Goal: Task Accomplishment & Management: Manage account settings

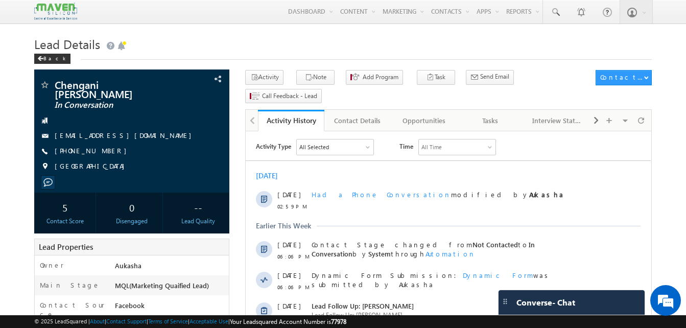
click at [194, 39] on h1 "Lead Details" at bounding box center [343, 43] width 618 height 20
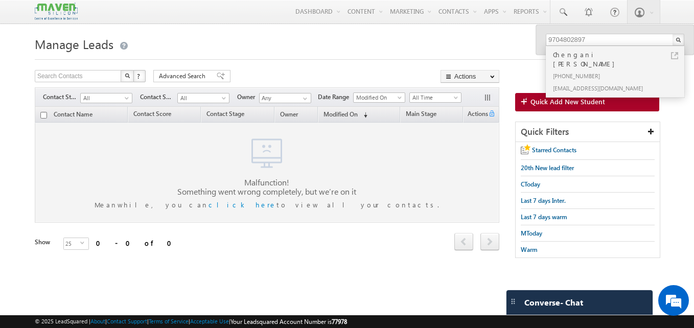
click at [318, 46] on h1 "Manage Leads" at bounding box center [347, 43] width 624 height 20
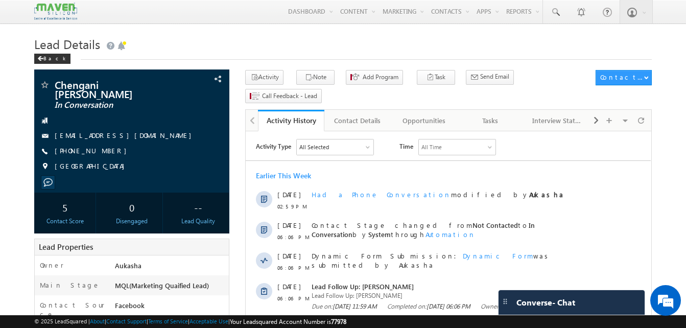
click at [293, 51] on h1 "Lead Details" at bounding box center [343, 43] width 618 height 20
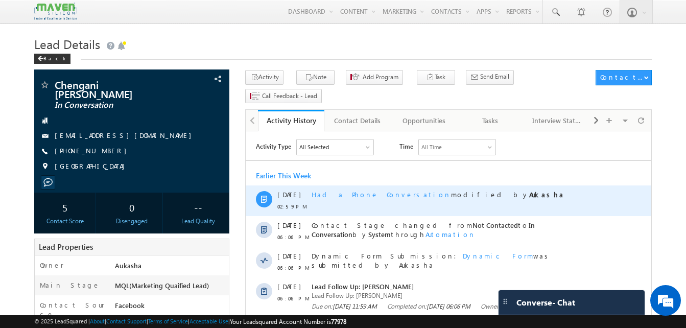
click at [351, 195] on span "Had a Phone Conversation" at bounding box center [381, 194] width 139 height 9
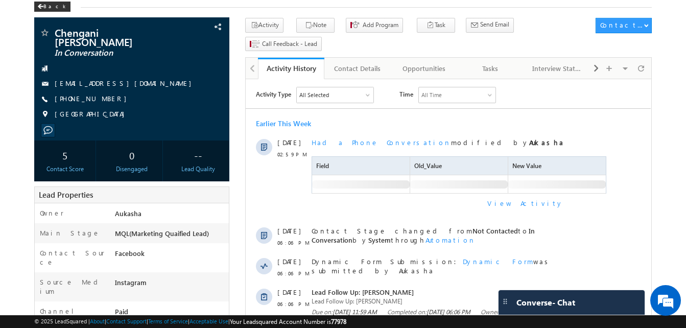
scroll to position [49, 0]
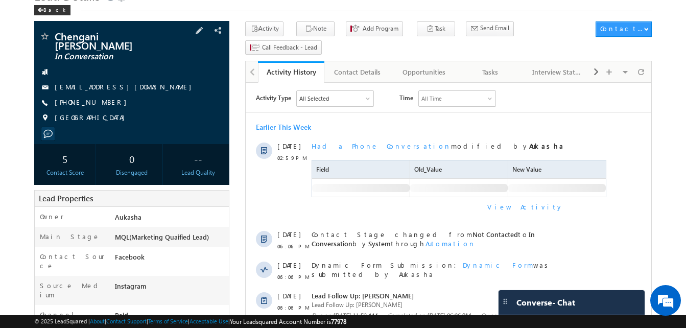
drag, startPoint x: 112, startPoint y: 98, endPoint x: 103, endPoint y: 95, distance: 9.4
click at [103, 98] on div "+91-9704802897" at bounding box center [131, 103] width 185 height 10
copy div "+91-9704802897"
click at [314, 31] on button "Note" at bounding box center [315, 28] width 38 height 15
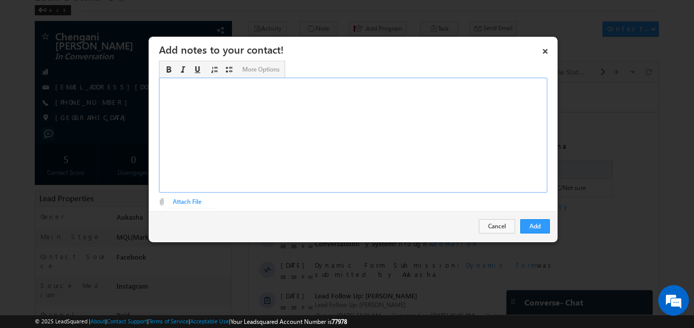
click at [300, 147] on div "Rich Text Editor, Description-inline-editor-div" at bounding box center [353, 135] width 388 height 115
click at [540, 230] on button "Add" at bounding box center [535, 226] width 30 height 14
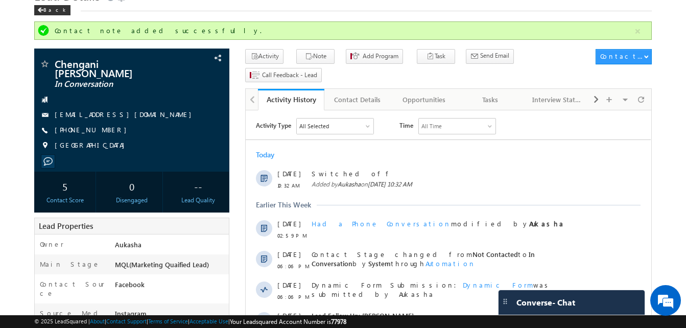
click at [232, 16] on div "Lead Details Back" at bounding box center [343, 3] width 618 height 37
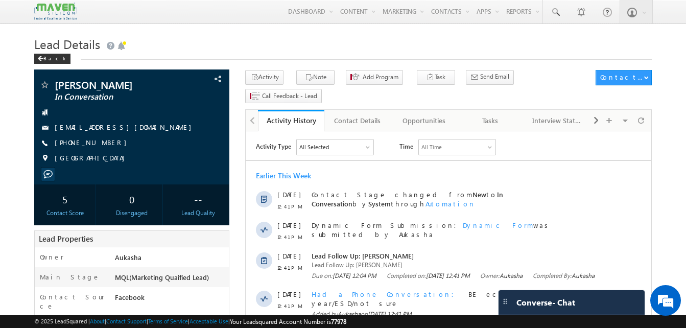
click at [151, 92] on div "Rushi Solanke In Conversation rushisolanke213@gmail.com +91-7020877834 India" at bounding box center [131, 124] width 185 height 89
drag, startPoint x: 116, startPoint y: 145, endPoint x: 104, endPoint y: 143, distance: 12.4
click at [104, 143] on div "+91-7020877834" at bounding box center [131, 143] width 185 height 10
copy div "+91-7020877834"
click at [497, 114] on div "Tasks" at bounding box center [490, 120] width 49 height 12
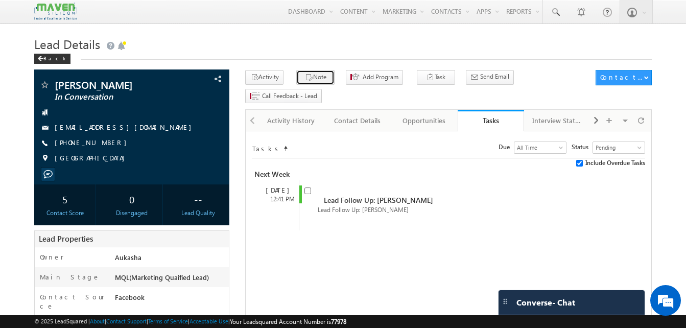
click at [305, 82] on icon "button" at bounding box center [309, 78] width 8 height 10
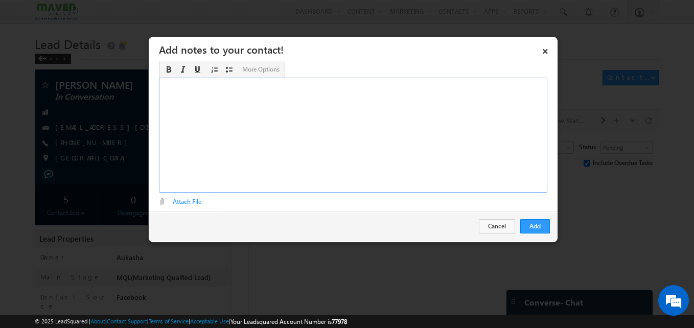
click at [421, 132] on div "Rich Text Editor, Description-inline-editor-div" at bounding box center [353, 135] width 388 height 115
copy div "Not answering"
click at [532, 221] on button "Add" at bounding box center [535, 226] width 30 height 14
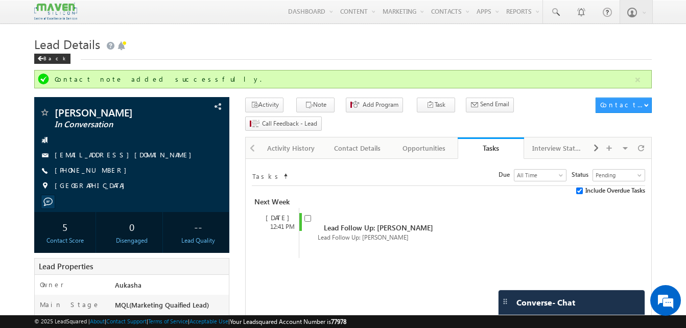
click at [222, 57] on div "Back" at bounding box center [343, 56] width 618 height 7
click at [248, 41] on h1 "Lead Details" at bounding box center [343, 43] width 618 height 20
click at [312, 51] on h1 "Lead Details" at bounding box center [343, 43] width 618 height 20
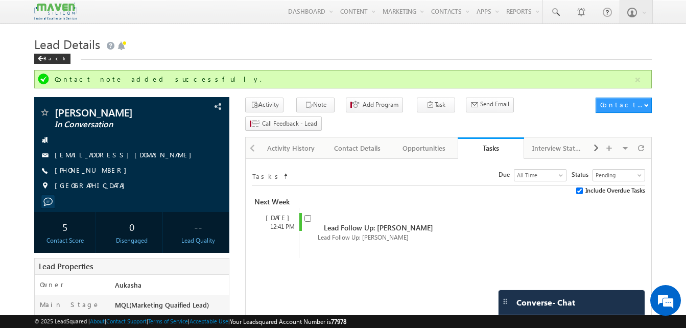
click at [357, 43] on h1 "Lead Details" at bounding box center [343, 43] width 618 height 20
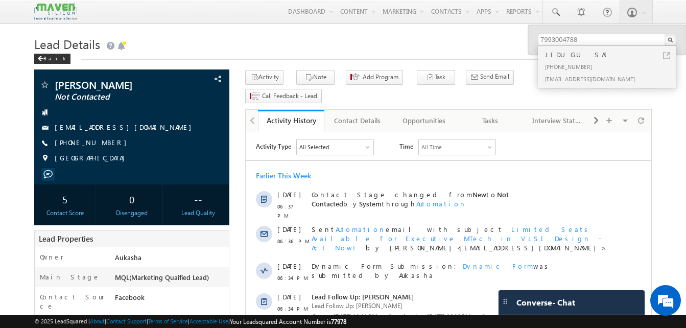
click at [213, 52] on h1 "Lead Details" at bounding box center [343, 43] width 618 height 20
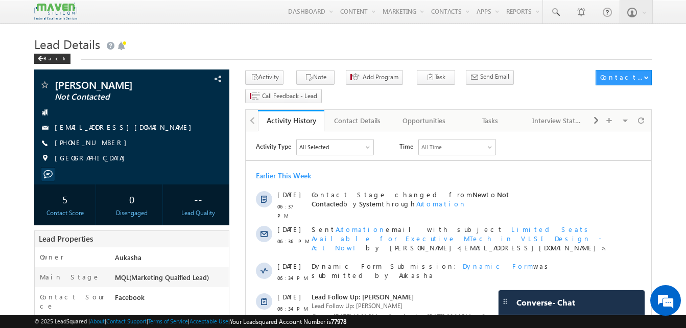
click at [193, 44] on h1 "Lead Details" at bounding box center [343, 43] width 618 height 20
click at [305, 76] on icon "button" at bounding box center [309, 78] width 8 height 10
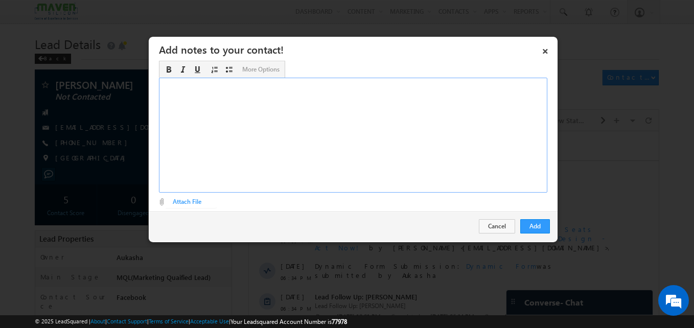
click at [378, 148] on div "Rich Text Editor, Description-inline-editor-div" at bounding box center [353, 135] width 388 height 115
paste div "Rich Text Editor, Description-inline-editor-div"
click at [543, 229] on button "Add" at bounding box center [535, 226] width 30 height 14
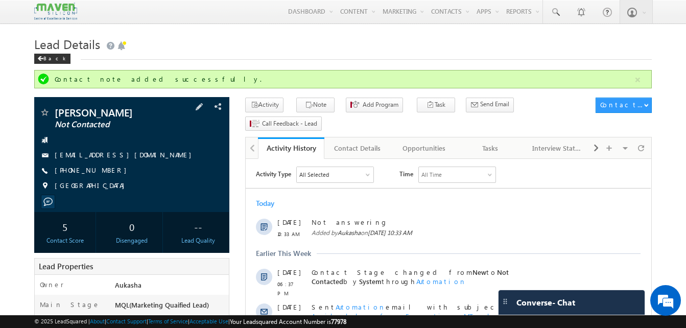
click at [105, 171] on div "[PHONE_NUMBER]" at bounding box center [131, 171] width 185 height 10
copy div "[PHONE_NUMBER]"
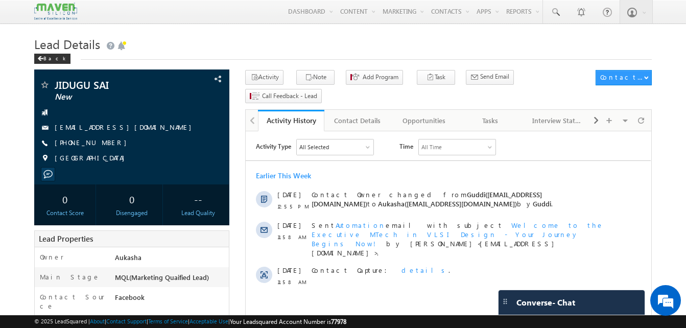
click at [217, 60] on div "Back" at bounding box center [343, 56] width 618 height 7
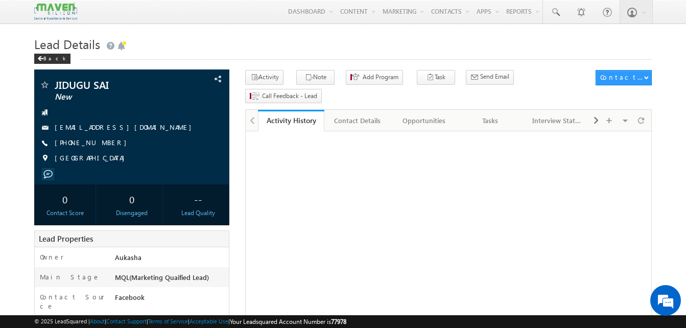
click at [353, 42] on h1 "Lead Details" at bounding box center [343, 43] width 618 height 20
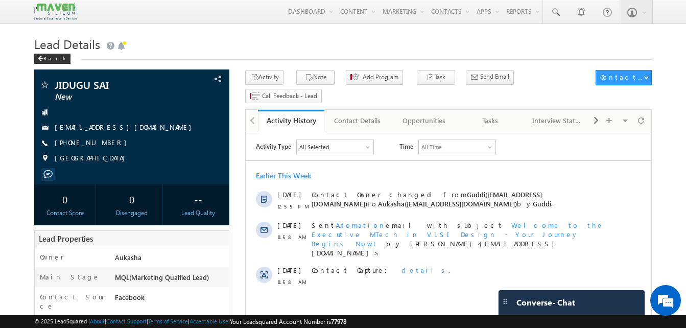
click at [274, 57] on div "Back" at bounding box center [343, 56] width 618 height 7
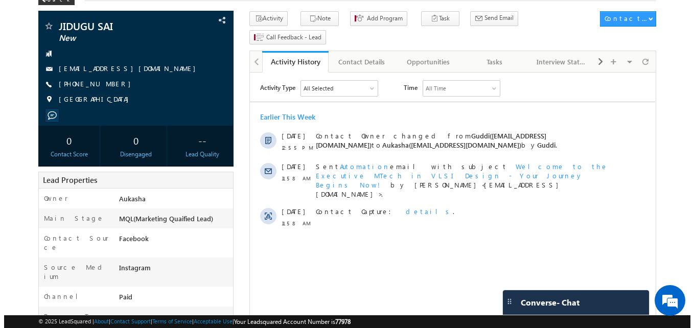
scroll to position [41, 0]
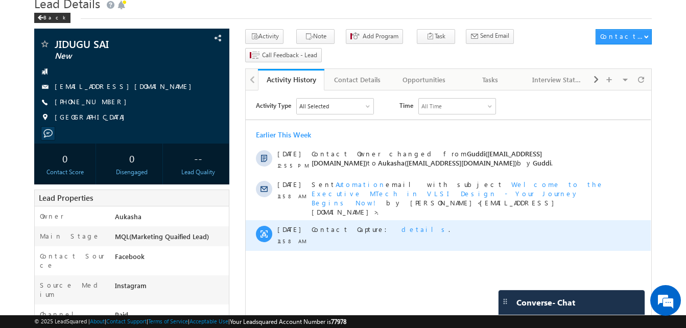
click at [402, 225] on span "details" at bounding box center [425, 229] width 47 height 9
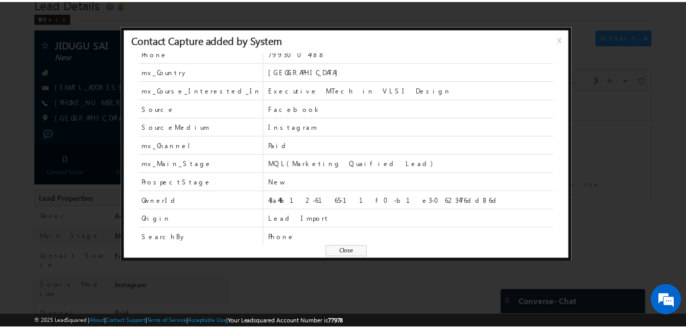
scroll to position [0, 0]
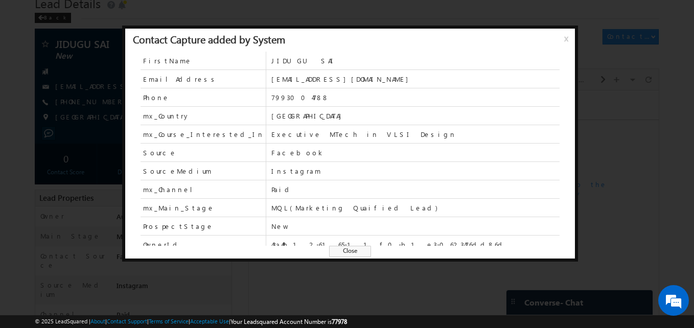
click at [348, 250] on span "Close" at bounding box center [350, 251] width 42 height 11
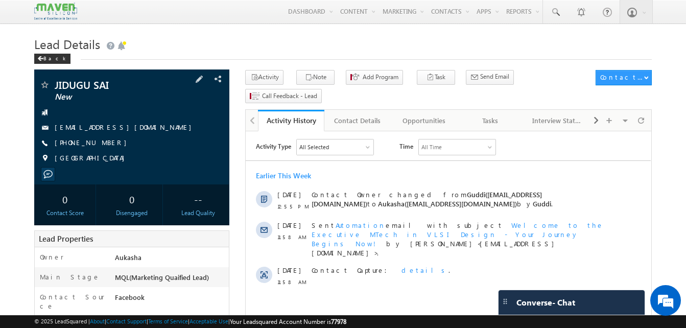
drag, startPoint x: 114, startPoint y: 143, endPoint x: 104, endPoint y: 143, distance: 10.7
click at [104, 143] on div "+91-7993004788" at bounding box center [131, 143] width 185 height 10
copy div "+91-7993004788"
drag, startPoint x: 111, startPoint y: 84, endPoint x: 52, endPoint y: 82, distance: 58.8
click at [52, 82] on div "JIDUGU SAI New" at bounding box center [131, 85] width 185 height 10
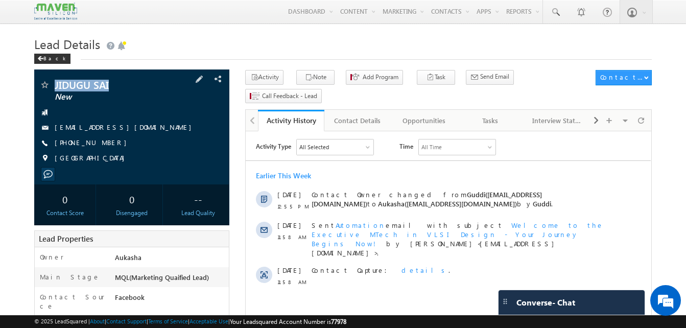
copy div "JIDUGU SAI"
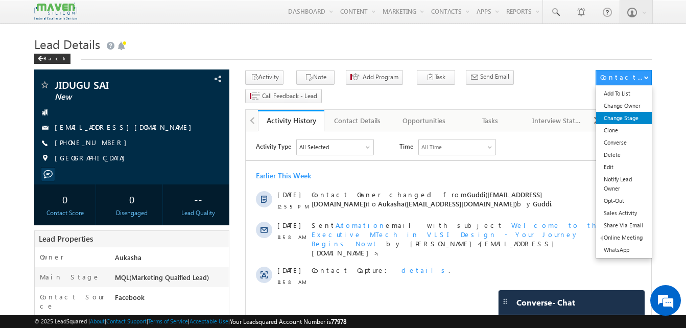
click at [638, 121] on link "Change Stage" at bounding box center [624, 118] width 56 height 12
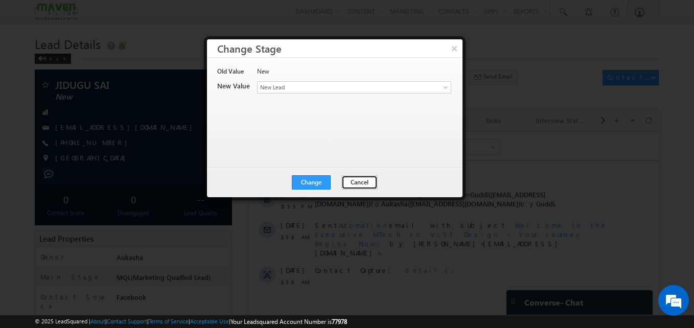
click at [360, 176] on button "Cancel" at bounding box center [359, 182] width 36 height 14
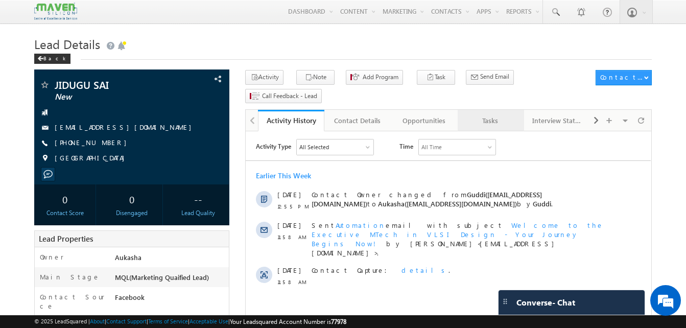
click at [477, 114] on div "Tasks" at bounding box center [490, 120] width 49 height 12
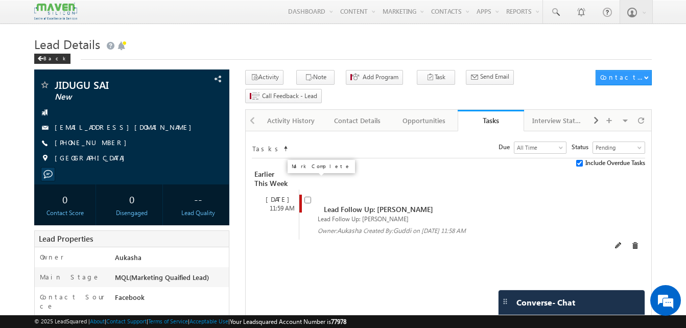
click at [306, 197] on input "checkbox" at bounding box center [307, 200] width 7 height 7
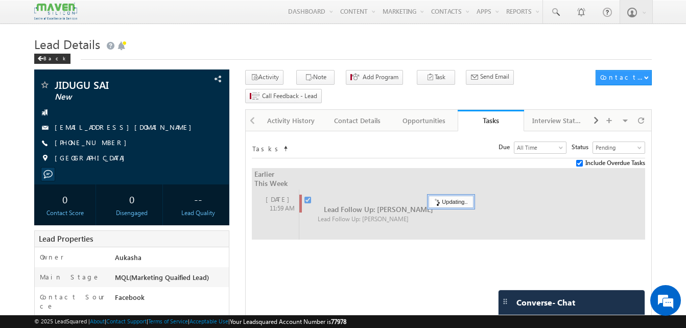
checkbox input "false"
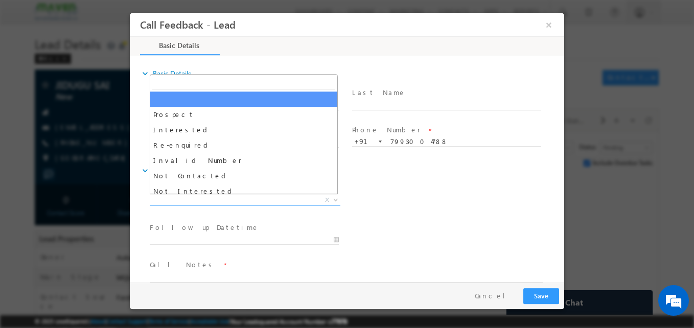
click at [267, 196] on span "X" at bounding box center [245, 200] width 191 height 10
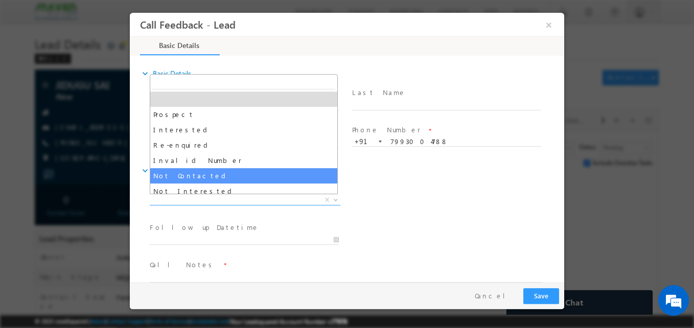
select select "Not Contacted"
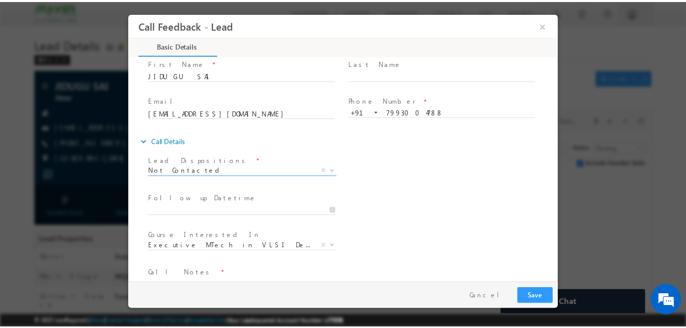
scroll to position [54, 0]
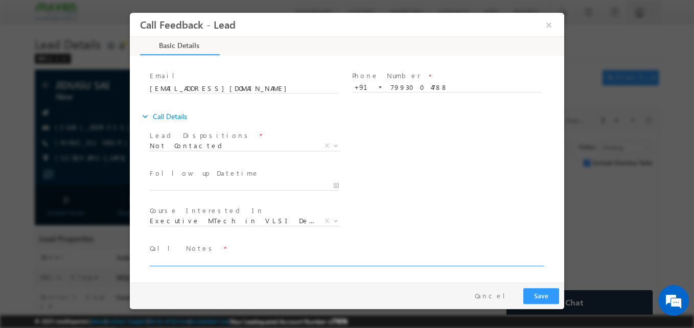
click at [214, 260] on textarea at bounding box center [346, 260] width 393 height 12
type textarea "NA"
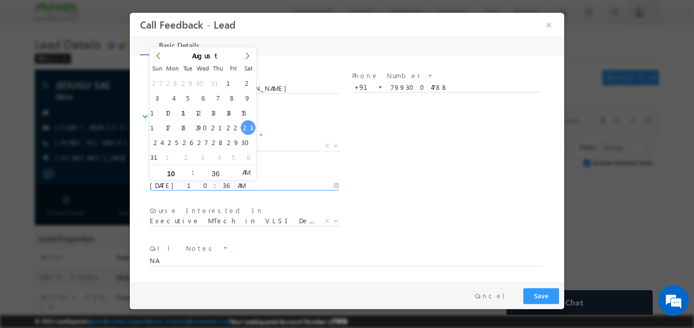
click at [214, 181] on input "23/08/2025 10:36 AM" at bounding box center [244, 186] width 189 height 10
type input "26/08/2025 10:36 AM"
click at [449, 177] on div "Follow up Datetime * 26/08/2025 10:36 AM Program Type * Long Term Short Term X" at bounding box center [356, 185] width 416 height 38
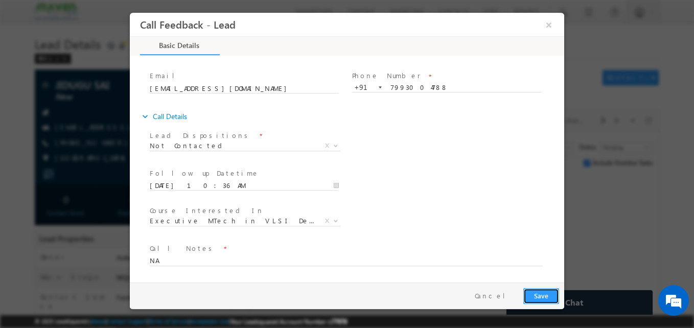
click at [530, 295] on button "Save" at bounding box center [541, 296] width 36 height 16
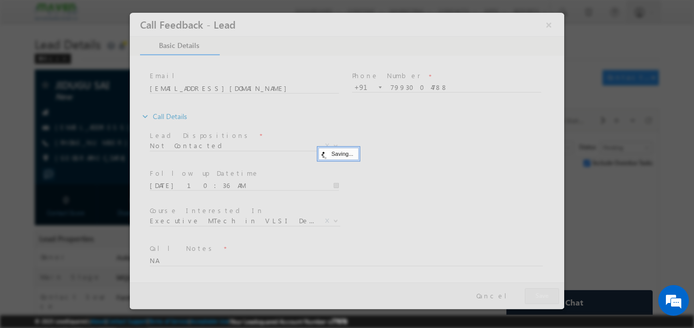
click at [119, 124] on div at bounding box center [347, 164] width 694 height 328
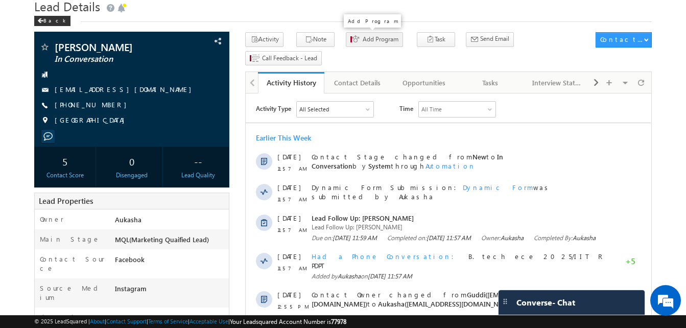
scroll to position [38, 0]
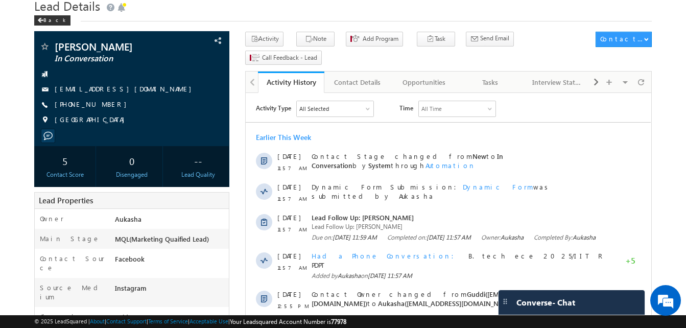
click at [105, 107] on div "+91-8217633508" at bounding box center [131, 105] width 185 height 10
copy div "+91-8217633508"
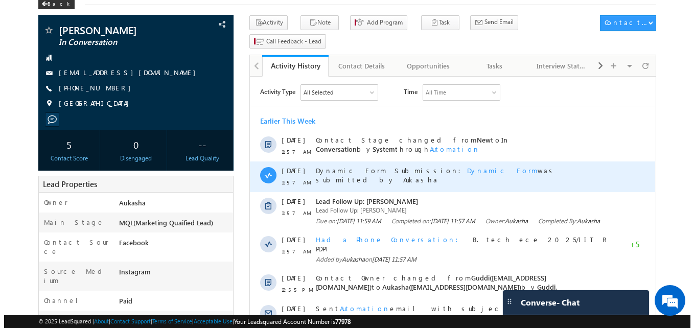
scroll to position [60, 0]
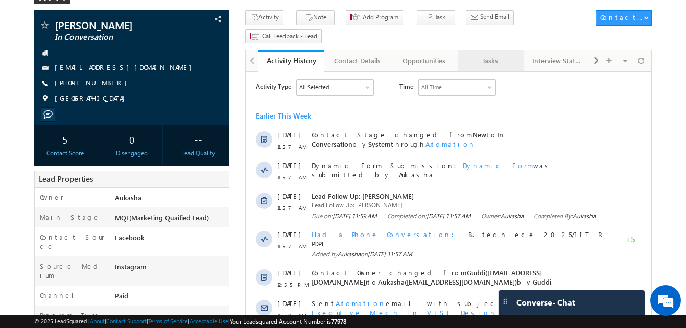
click at [488, 55] on div "Tasks" at bounding box center [490, 61] width 49 height 12
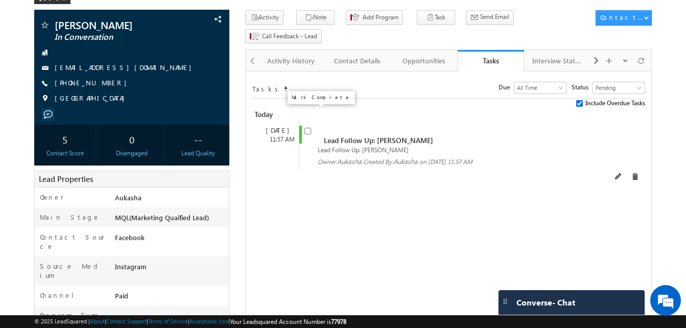
click at [308, 128] on input "checkbox" at bounding box center [307, 131] width 7 height 7
checkbox input "false"
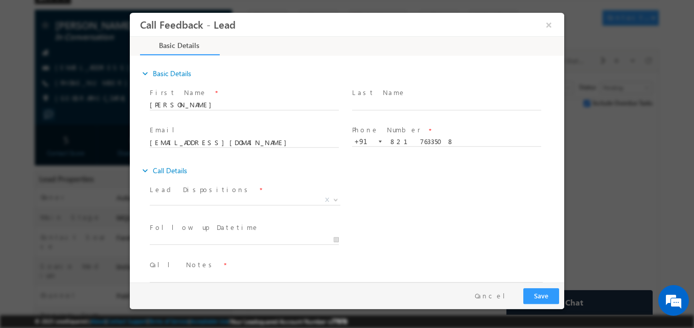
scroll to position [0, 0]
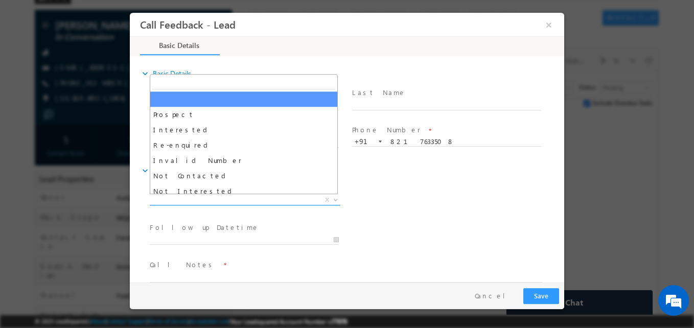
click at [268, 198] on span "X" at bounding box center [245, 200] width 191 height 10
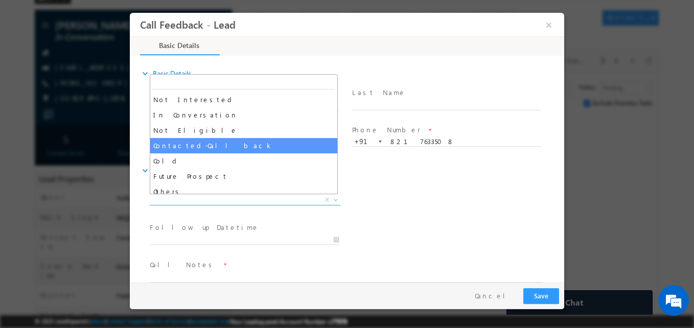
scroll to position [97, 0]
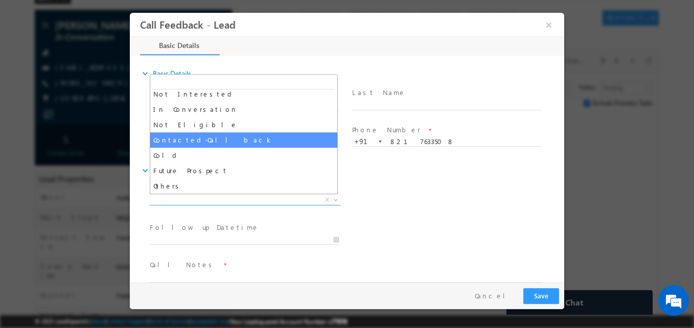
select select "Contacted-Call back"
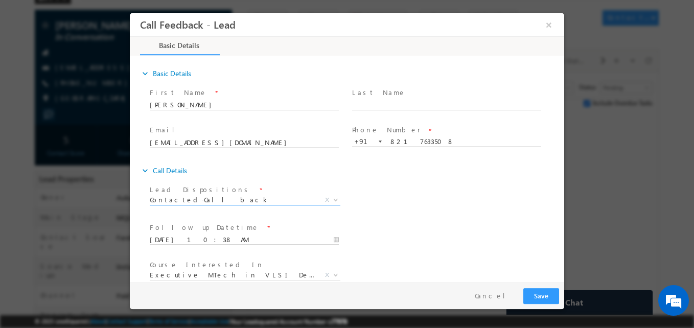
click at [208, 241] on input "23/08/2025 10:38 AM" at bounding box center [244, 240] width 189 height 10
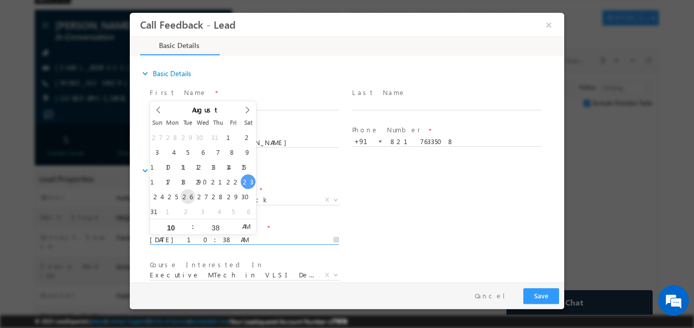
type input "26/08/2025 10:38 AM"
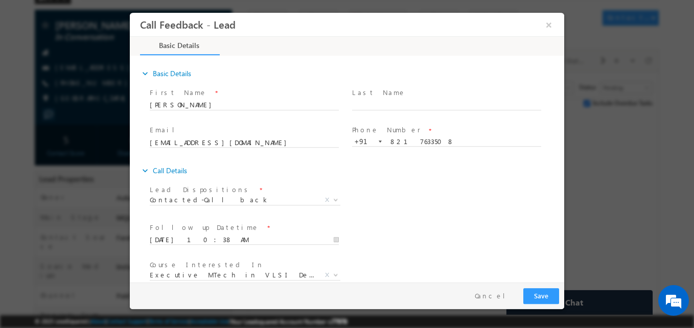
click at [432, 183] on div "Lead Dispositions * Prospect Interested Re-enquired Invalid Number Not Contacte…" at bounding box center [356, 201] width 416 height 38
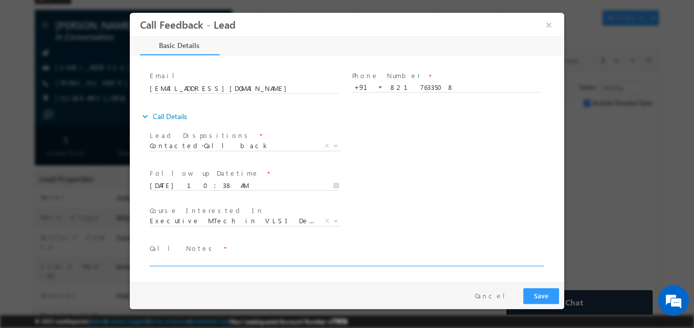
click at [312, 261] on textarea at bounding box center [346, 260] width 393 height 12
type textarea "Call again"
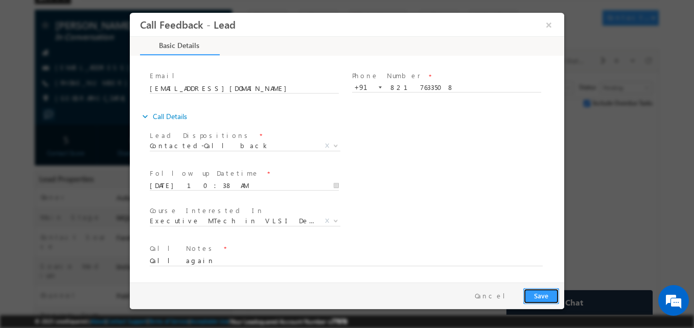
click at [533, 292] on button "Save" at bounding box center [541, 296] width 36 height 16
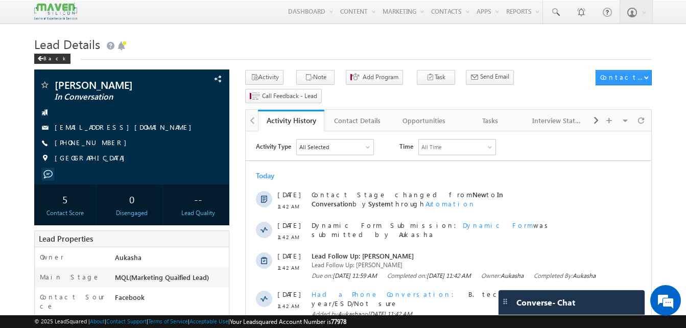
click at [501, 114] on div "Tasks" at bounding box center [490, 120] width 49 height 12
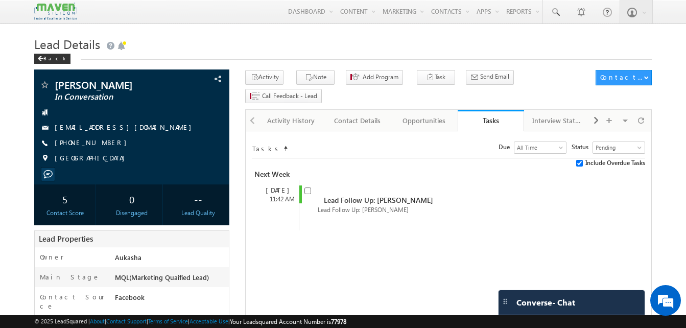
click at [279, 114] on div "Activity History" at bounding box center [290, 120] width 49 height 12
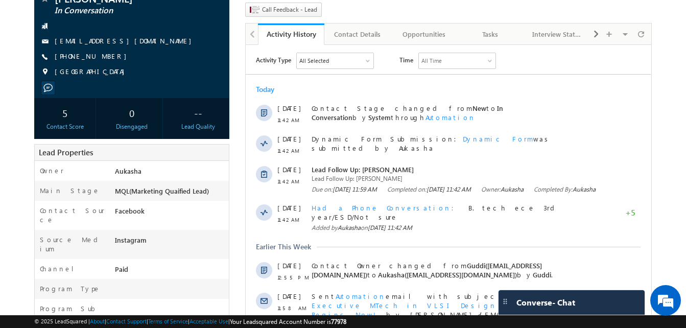
scroll to position [87, 0]
click at [0, 89] on html "Menu Aukasha lsq5@ maven -sili con.c om" at bounding box center [343, 306] width 686 height 787
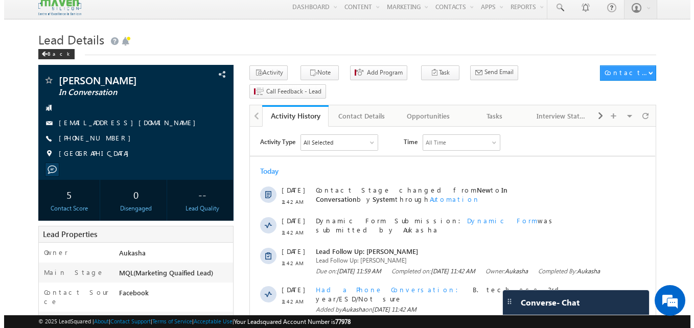
scroll to position [0, 0]
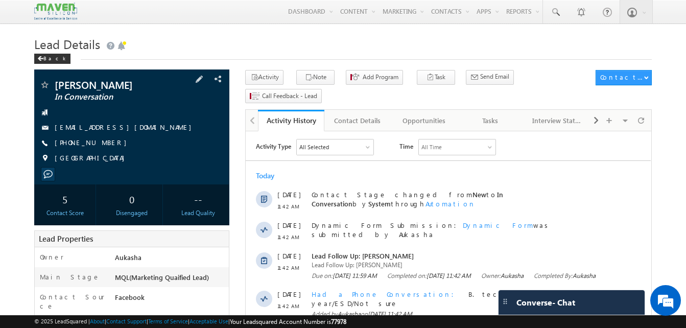
drag, startPoint x: 118, startPoint y: 145, endPoint x: 104, endPoint y: 145, distance: 13.8
click at [104, 145] on div "[PHONE_NUMBER]" at bounding box center [131, 143] width 185 height 10
copy div "[PHONE_NUMBER]"
click at [486, 110] on link "Tasks" at bounding box center [491, 120] width 66 height 21
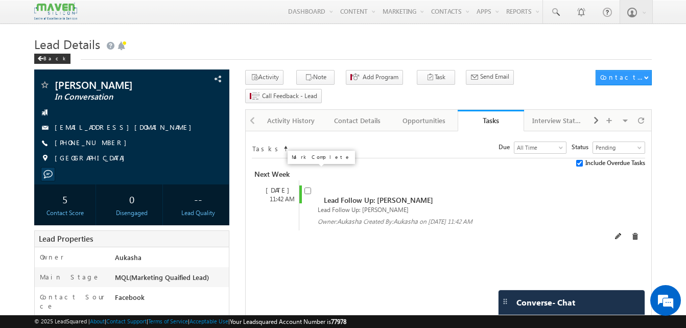
click at [306, 187] on input "checkbox" at bounding box center [307, 190] width 7 height 7
checkbox input "false"
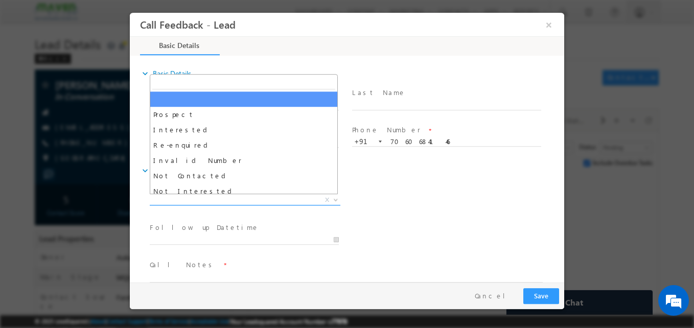
click at [225, 201] on span "X" at bounding box center [245, 200] width 191 height 10
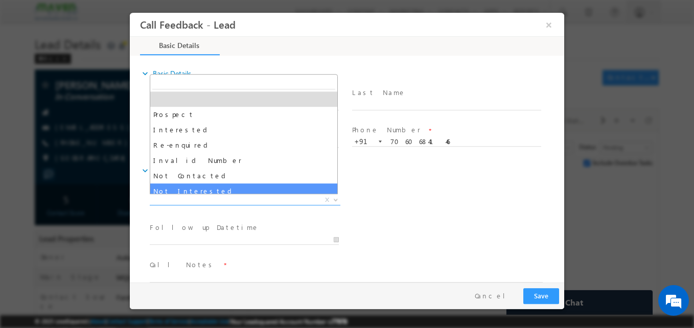
select select "Not Interested"
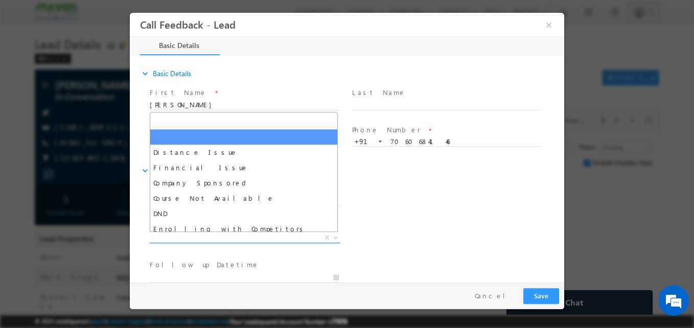
click at [205, 238] on span "X" at bounding box center [245, 238] width 191 height 10
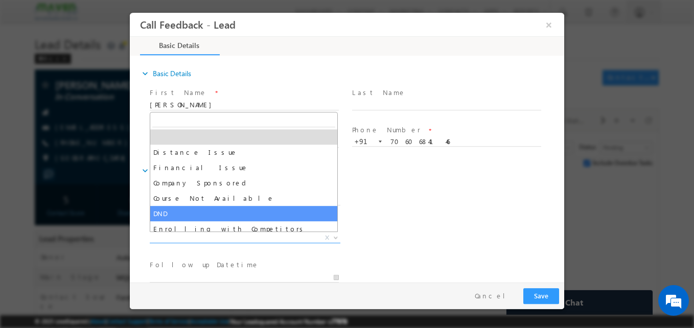
scroll to position [20, 0]
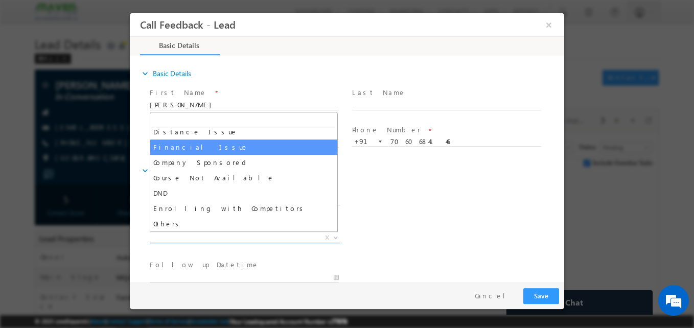
select select "Financial Issue"
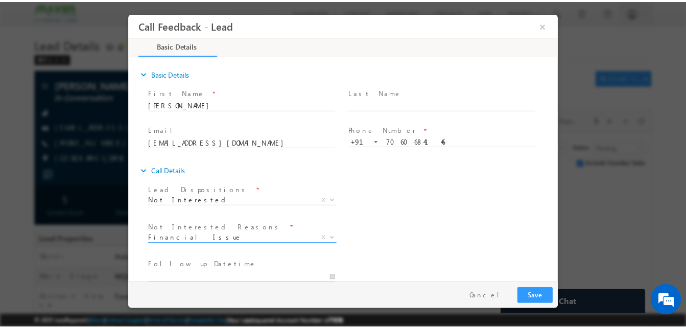
scroll to position [92, 0]
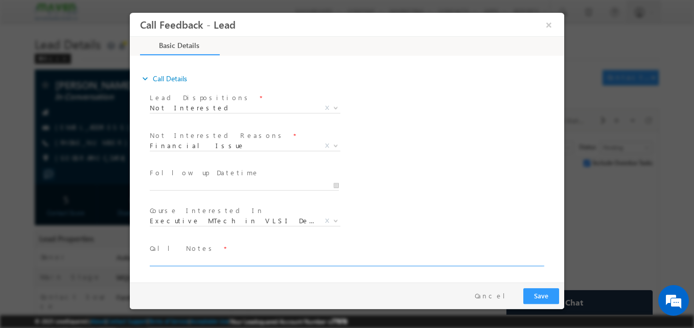
click at [207, 259] on textarea at bounding box center [346, 260] width 393 height 12
type textarea "Money issue"
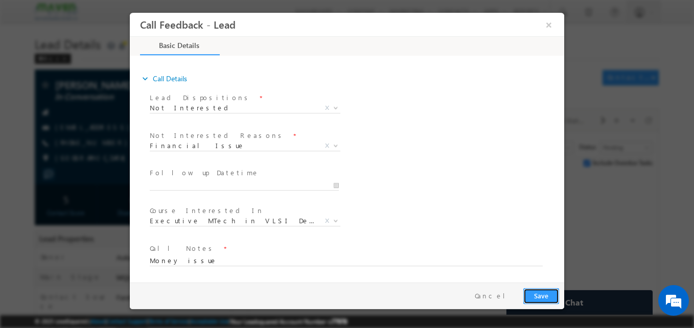
click at [542, 294] on button "Save" at bounding box center [541, 296] width 36 height 16
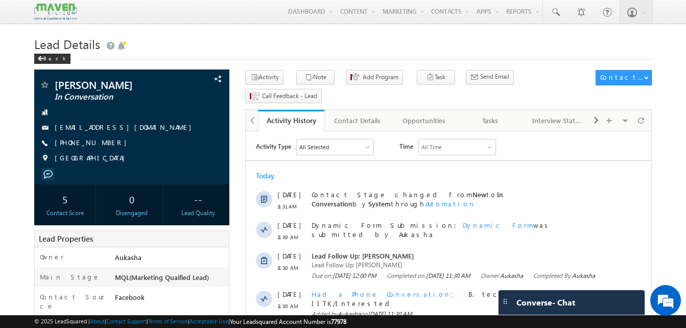
click at [206, 34] on h1 "Lead Details" at bounding box center [343, 43] width 618 height 20
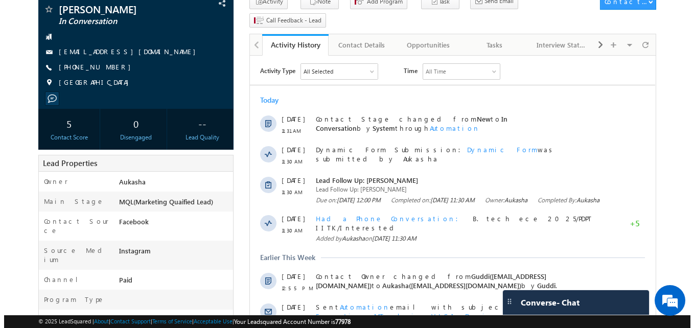
scroll to position [80, 0]
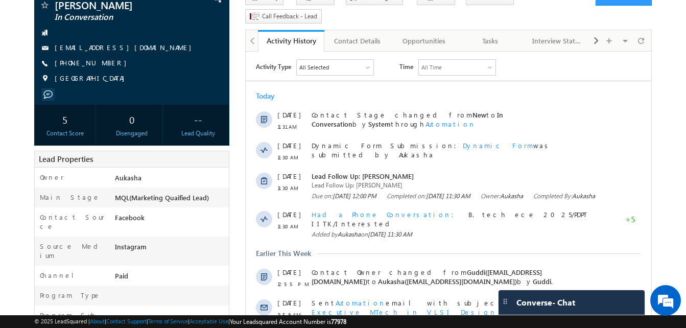
click at [478, 35] on div "Tasks" at bounding box center [490, 41] width 49 height 12
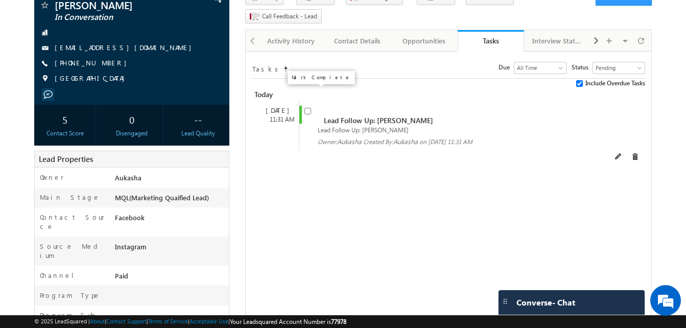
click at [309, 108] on input "checkbox" at bounding box center [307, 111] width 7 height 7
checkbox input "false"
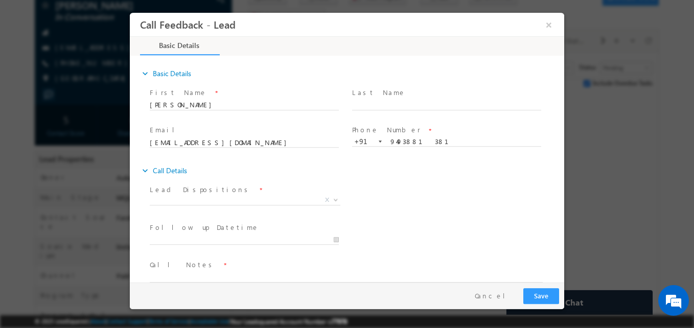
scroll to position [0, 0]
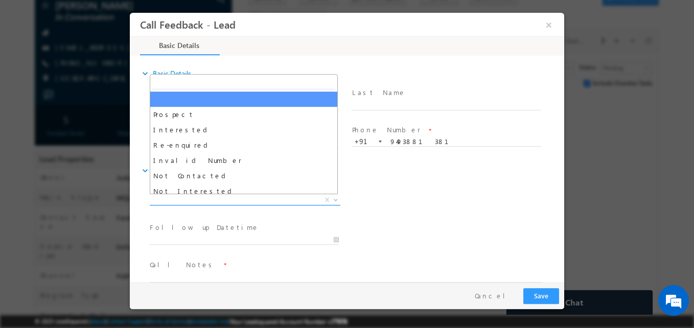
click at [217, 201] on span "X" at bounding box center [245, 200] width 191 height 10
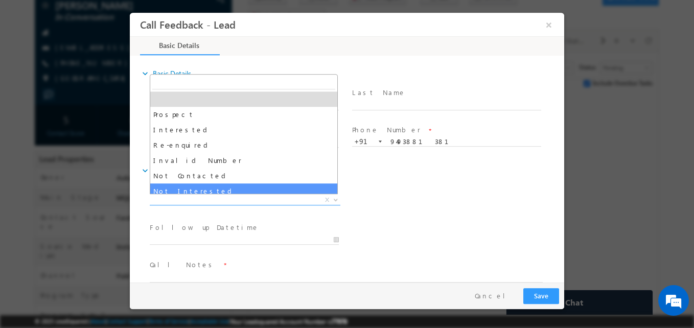
scroll to position [97, 0]
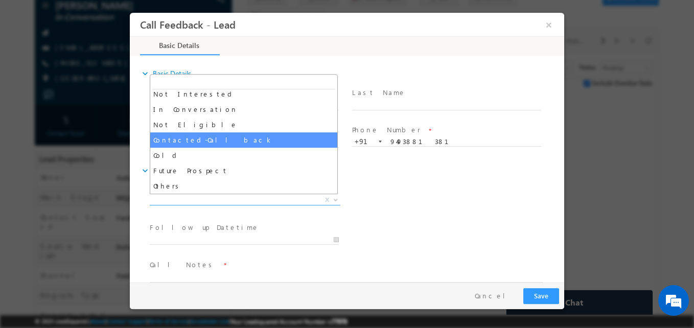
select select "Contacted-Call back"
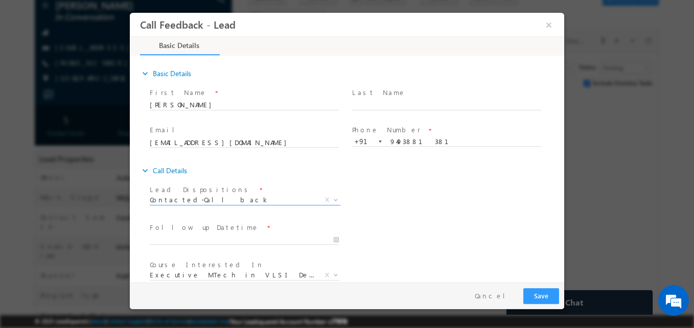
scroll to position [54, 0]
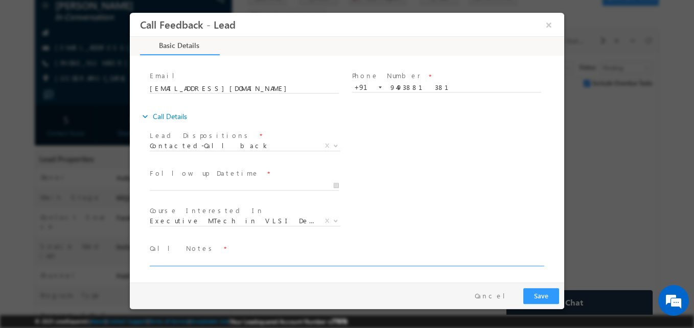
click at [195, 261] on textarea at bounding box center [346, 260] width 393 height 12
type textarea "Call again"
click at [544, 291] on button "Save" at bounding box center [541, 296] width 36 height 16
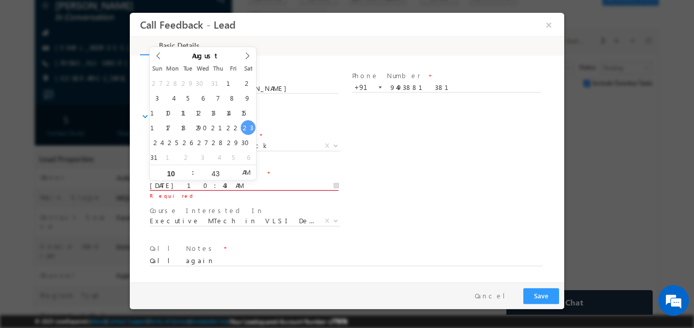
click at [223, 183] on input "23/08/2025 10:43 AM" at bounding box center [244, 186] width 189 height 10
type input "27/08/2025 10:43 AM"
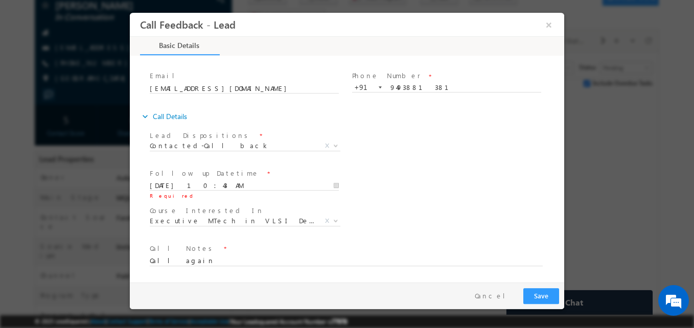
click at [457, 197] on div "Follow up Datetime * 27/08/2025 10:43 AM Required Program Type * Long Term Shor…" at bounding box center [356, 185] width 416 height 38
click at [530, 299] on button "Save" at bounding box center [541, 296] width 36 height 16
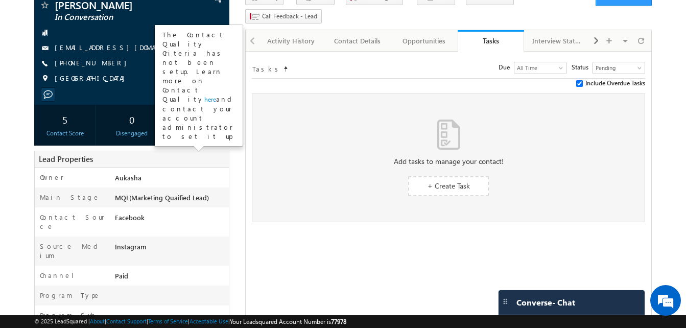
scroll to position [0, 0]
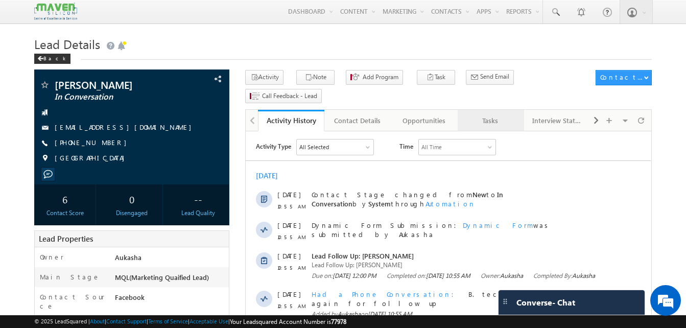
click at [483, 114] on div "Tasks" at bounding box center [490, 120] width 49 height 12
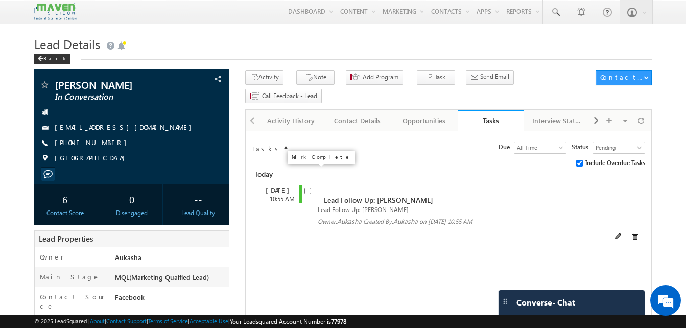
click at [306, 187] on input "checkbox" at bounding box center [307, 190] width 7 height 7
checkbox input "false"
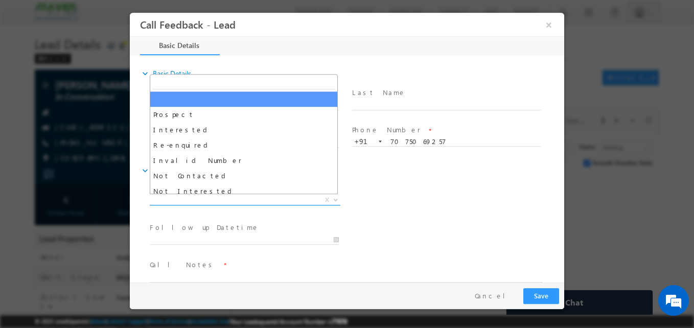
click at [229, 197] on span "X" at bounding box center [245, 200] width 191 height 10
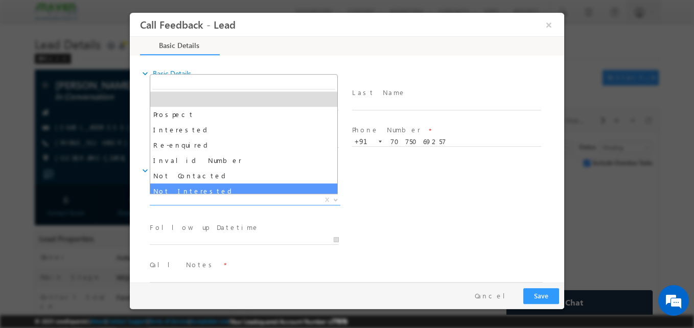
scroll to position [97, 0]
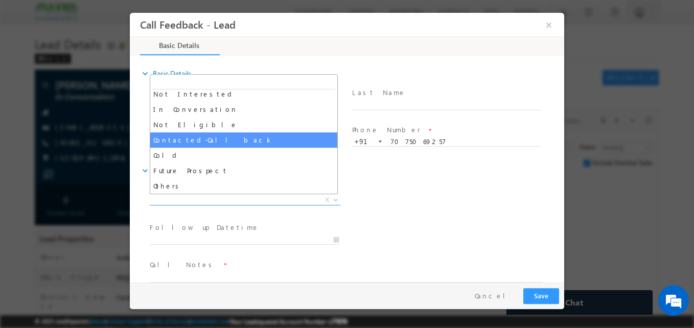
select select "Contacted-Call back"
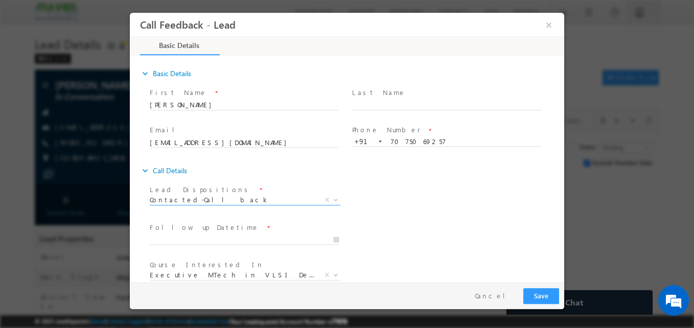
scroll to position [54, 0]
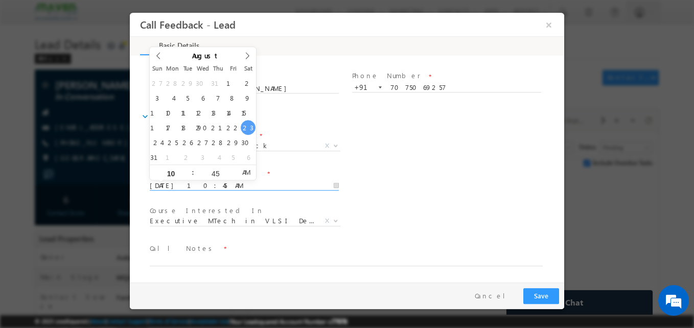
click at [226, 183] on input "[DATE] 10:45 AM" at bounding box center [244, 186] width 189 height 10
type input "26/08/2025 10:45 AM"
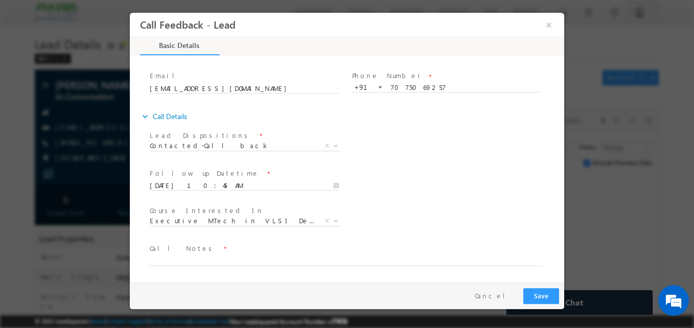
click at [438, 145] on div "Lead Dispositions * Prospect Interested Re-enquired Invalid Number Not Contacte…" at bounding box center [356, 147] width 416 height 38
click at [243, 259] on textarea at bounding box center [346, 260] width 393 height 12
type textarea "Call again"
click at [534, 294] on button "Save" at bounding box center [541, 296] width 36 height 16
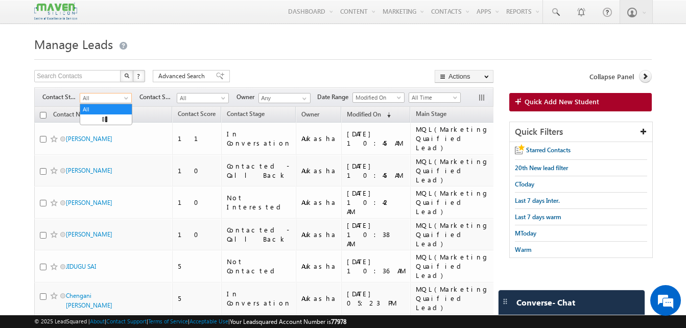
click at [101, 99] on span "All" at bounding box center [104, 97] width 49 height 9
click at [100, 141] on link "In Conversation" at bounding box center [106, 139] width 52 height 9
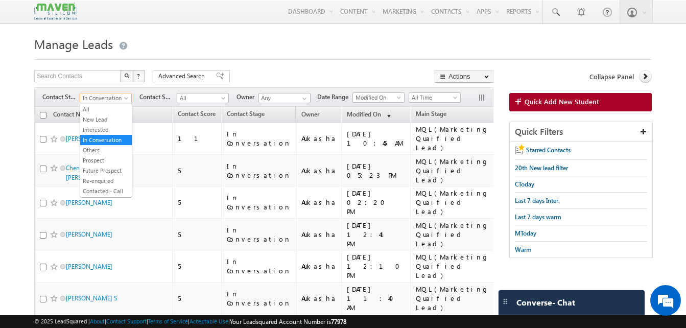
click at [120, 101] on span "In Conversation" at bounding box center [104, 97] width 49 height 9
click at [98, 121] on link "New Lead" at bounding box center [106, 119] width 52 height 9
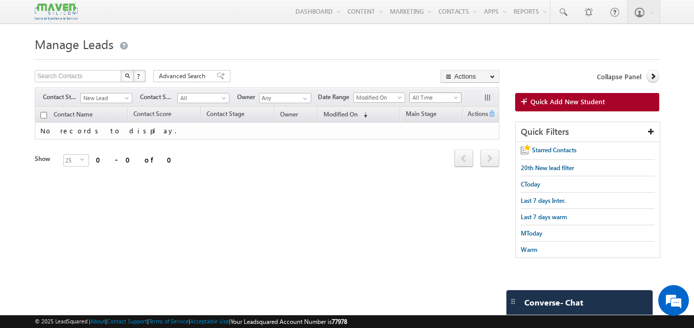
click at [442, 100] on span "All Time" at bounding box center [434, 97] width 49 height 9
click at [385, 97] on span "Modified On" at bounding box center [378, 97] width 49 height 9
click at [376, 116] on link "Created On" at bounding box center [381, 118] width 52 height 9
click at [394, 99] on span "Created On" at bounding box center [378, 97] width 49 height 9
click at [389, 104] on link "Last Activity" at bounding box center [381, 108] width 52 height 9
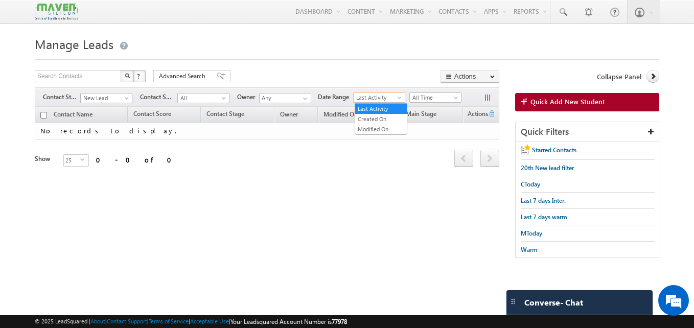
click at [397, 93] on span "Last Activity" at bounding box center [378, 97] width 49 height 9
click at [393, 129] on link "Modified On" at bounding box center [381, 129] width 52 height 9
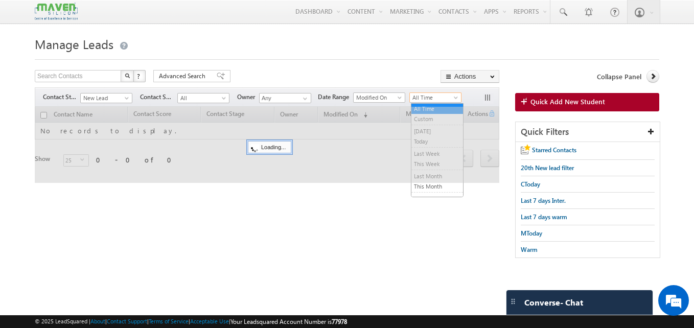
click at [433, 100] on span "All Time" at bounding box center [434, 97] width 49 height 9
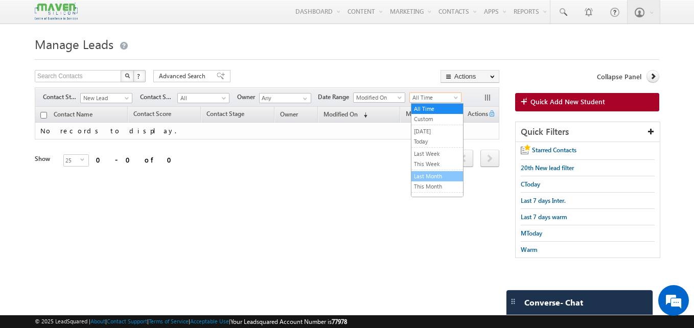
click at [428, 174] on link "Last Month" at bounding box center [437, 176] width 52 height 9
click at [433, 97] on span "Last Month" at bounding box center [434, 97] width 49 height 9
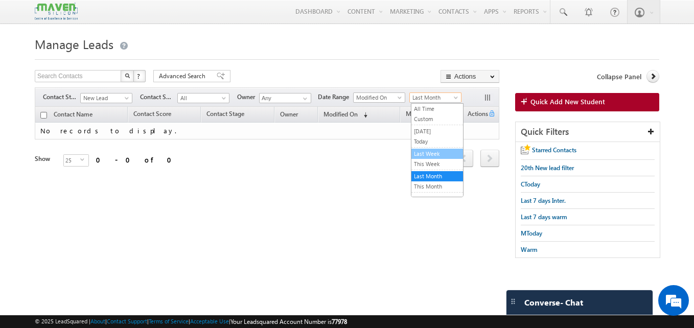
click at [426, 155] on link "Last Week" at bounding box center [437, 153] width 52 height 9
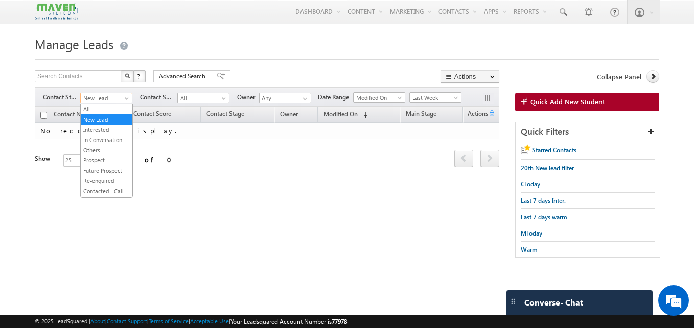
click at [97, 97] on span "New Lead" at bounding box center [105, 97] width 49 height 9
click at [108, 113] on link "All" at bounding box center [107, 109] width 52 height 9
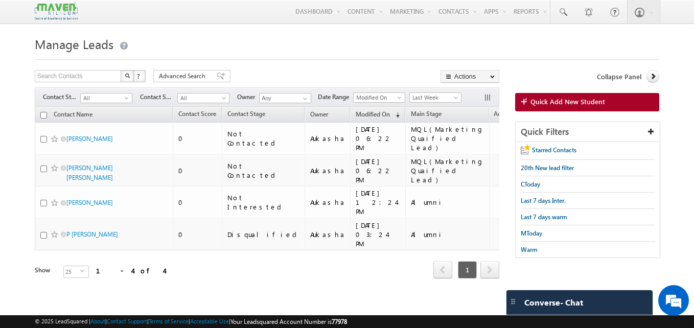
click at [316, 63] on form "Manage Leads Search Contacts X ? 4 results found Advanced Search Advanced Searc…" at bounding box center [347, 170] width 624 height 274
click at [398, 99] on span at bounding box center [400, 100] width 8 height 8
click at [372, 117] on link "Created On" at bounding box center [381, 118] width 52 height 9
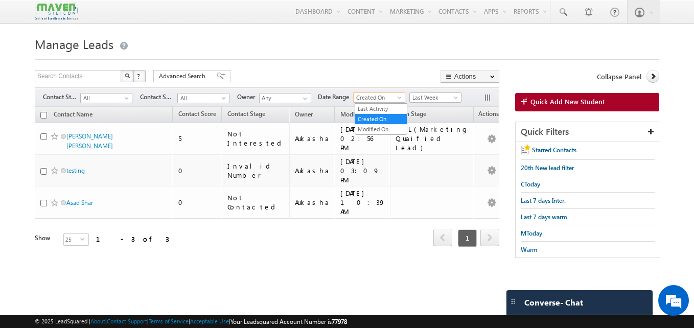
click at [391, 99] on span "Created On" at bounding box center [378, 97] width 49 height 9
click at [388, 107] on link "Last Activity" at bounding box center [381, 108] width 52 height 9
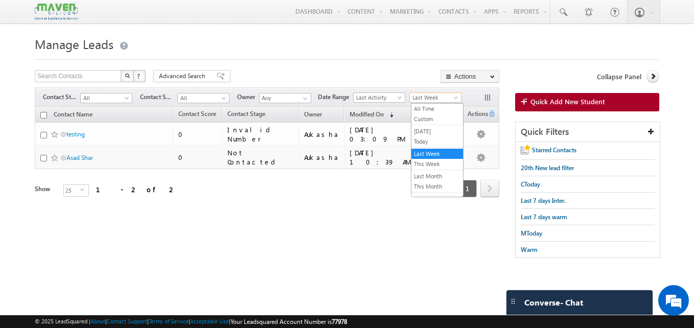
click at [453, 99] on span "Last Week" at bounding box center [434, 97] width 49 height 9
click at [443, 103] on ul "All Time Custom [DATE] [DATE] Last Week This Week Last Month This Month Last Ye…" at bounding box center [437, 150] width 53 height 94
click at [438, 109] on link "All Time" at bounding box center [437, 108] width 52 height 9
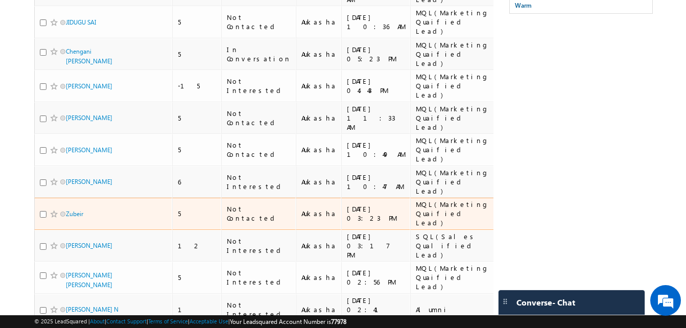
scroll to position [458, 0]
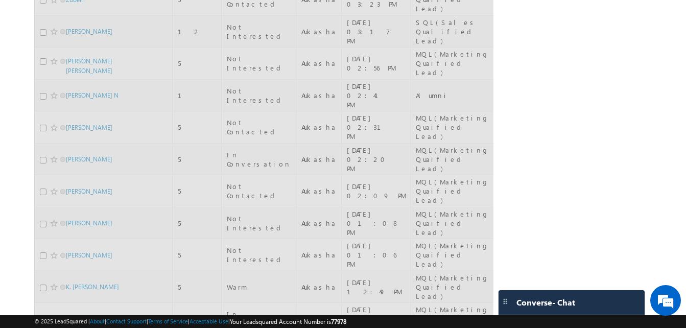
click at [0, 83] on html "Menu Aukasha lsq5@ maven -sili con.c om" at bounding box center [343, 43] width 686 height 1003
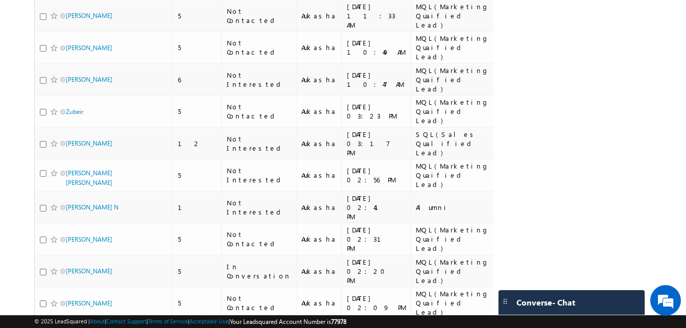
scroll to position [458, 0]
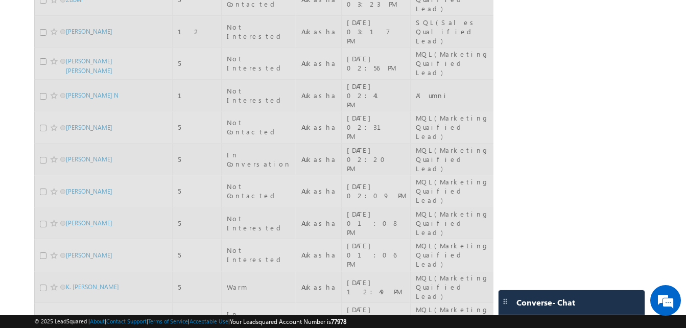
scroll to position [0, 0]
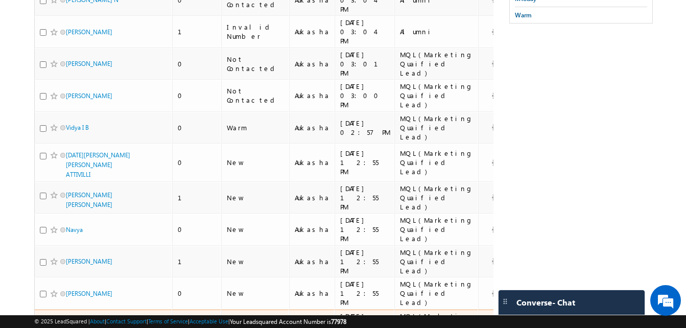
scroll to position [240, 0]
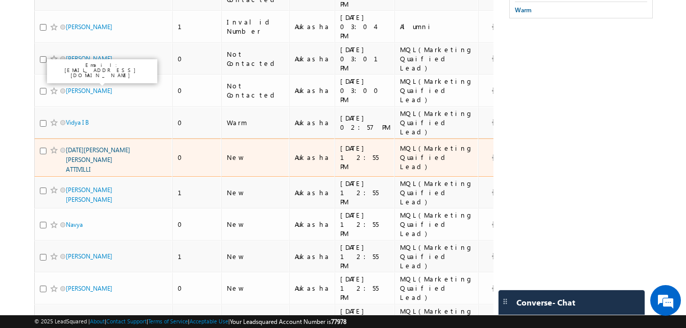
click at [104, 146] on link "[DATE][PERSON_NAME] [PERSON_NAME] ATTIVILLI" at bounding box center [98, 159] width 64 height 27
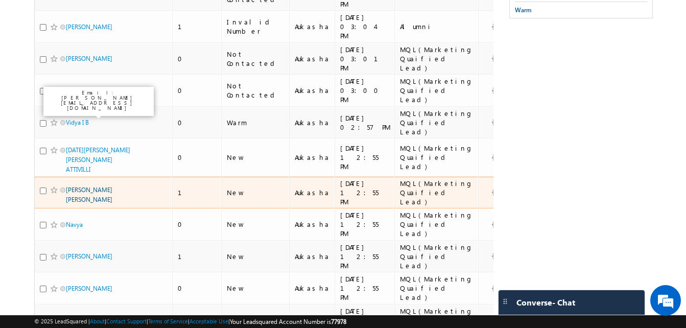
click at [92, 186] on link "Shreesha J B" at bounding box center [89, 194] width 46 height 17
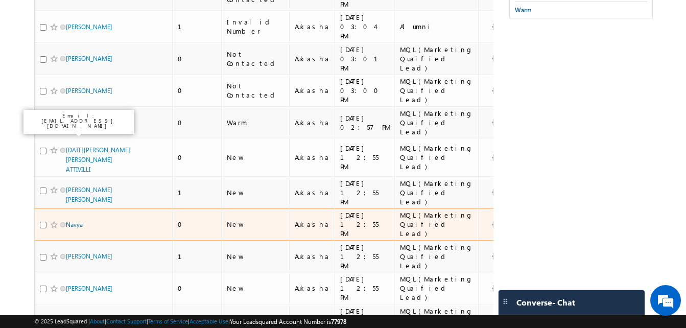
click at [81, 221] on link "Navya" at bounding box center [74, 225] width 17 height 8
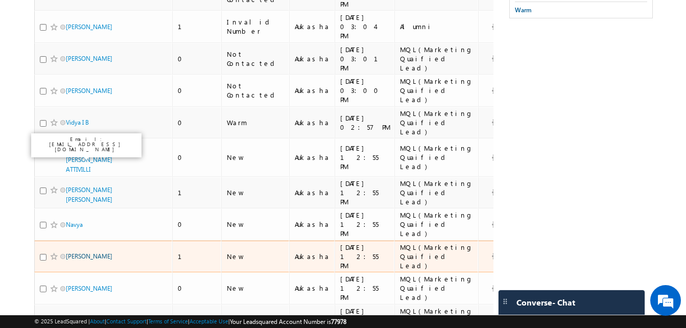
click at [80, 252] on link "Dhandapani" at bounding box center [89, 256] width 46 height 8
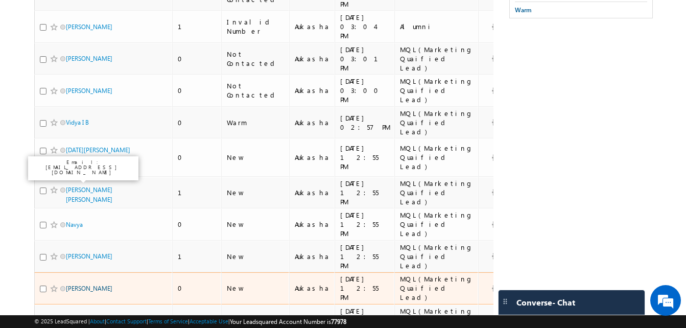
click at [74, 285] on link "Bhargav" at bounding box center [89, 289] width 46 height 8
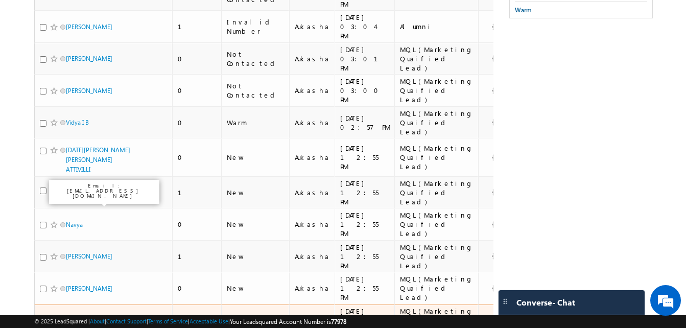
click at [76, 316] on link "Pathan Fardin Khan" at bounding box center [99, 320] width 67 height 8
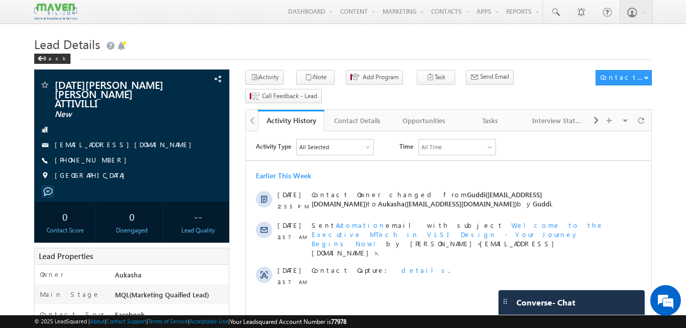
click at [202, 36] on h1 "Lead Details" at bounding box center [343, 43] width 618 height 20
drag, startPoint x: 110, startPoint y: 153, endPoint x: 104, endPoint y: 153, distance: 6.2
click at [104, 155] on div "[PHONE_NUMBER]" at bounding box center [131, 160] width 185 height 10
copy div "[PHONE_NUMBER]"
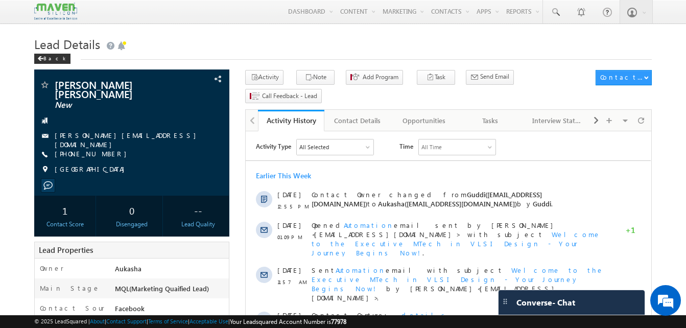
drag, startPoint x: 110, startPoint y: 144, endPoint x: 103, endPoint y: 143, distance: 7.2
click at [103, 149] on div "+91-9353605160" at bounding box center [131, 154] width 185 height 10
copy div "+91-9353605160"
drag, startPoint x: 119, startPoint y: 87, endPoint x: 53, endPoint y: 84, distance: 66.0
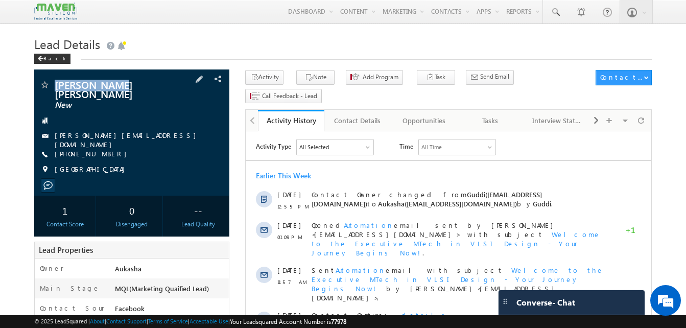
click at [53, 84] on div "Shreesha J B New" at bounding box center [131, 85] width 185 height 10
copy div "Shreesha J B"
click at [469, 114] on div "Tasks" at bounding box center [490, 120] width 49 height 12
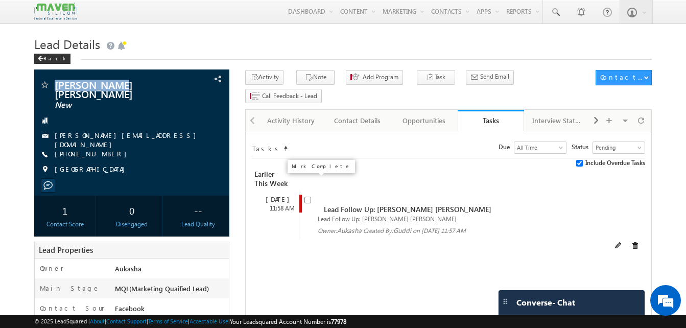
click at [308, 197] on input "checkbox" at bounding box center [307, 200] width 7 height 7
checkbox input "false"
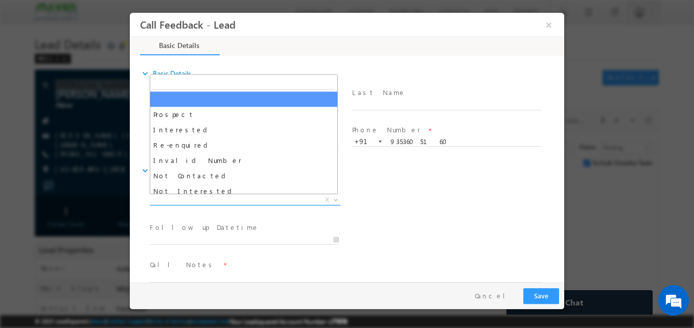
click at [218, 198] on span "X" at bounding box center [245, 200] width 191 height 10
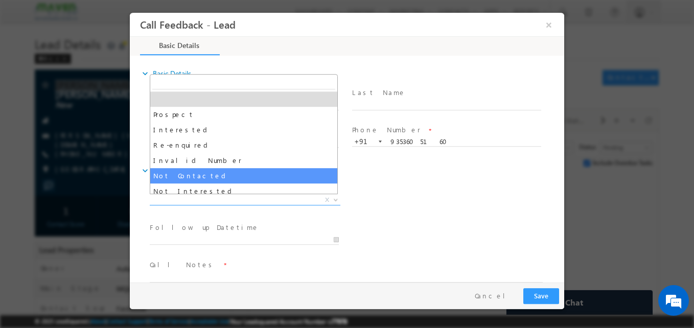
select select "Not Contacted"
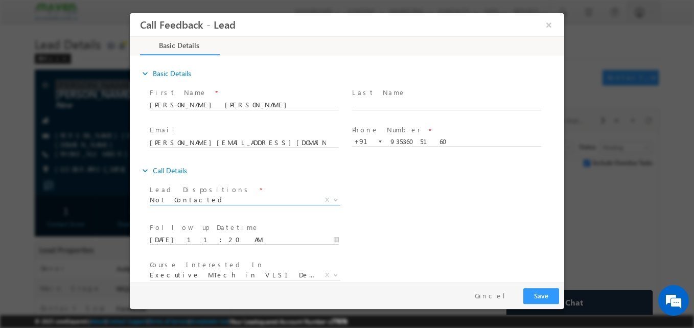
click at [204, 238] on input "23/08/2025 11:20 AM" at bounding box center [244, 240] width 189 height 10
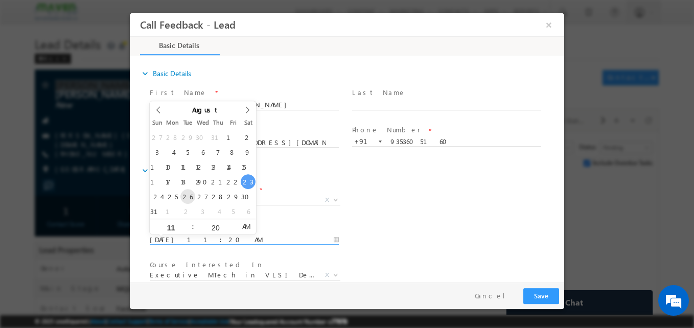
type input "26/08/2025 11:20 AM"
click at [441, 190] on div "Lead Dispositions * Prospect Interested Re-enquired Invalid Number Not Contacte…" at bounding box center [356, 201] width 416 height 38
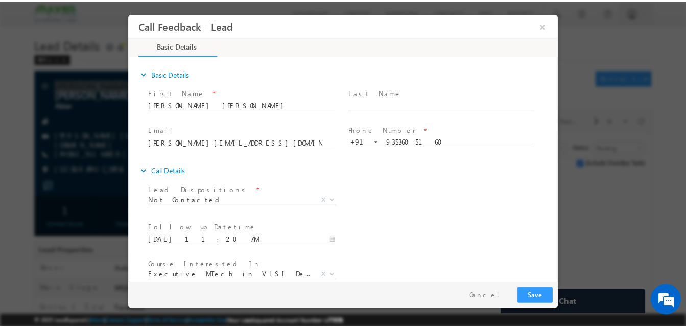
scroll to position [54, 0]
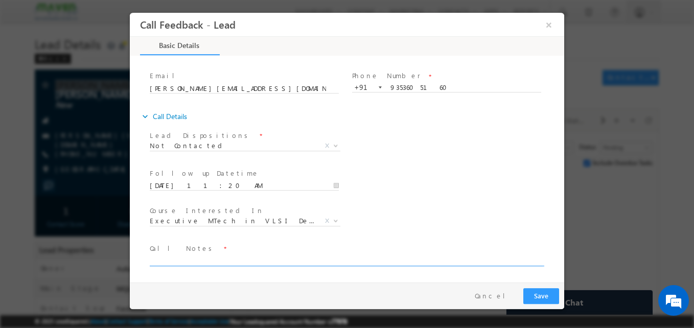
click at [242, 257] on textarea at bounding box center [346, 260] width 393 height 12
type textarea "NA"
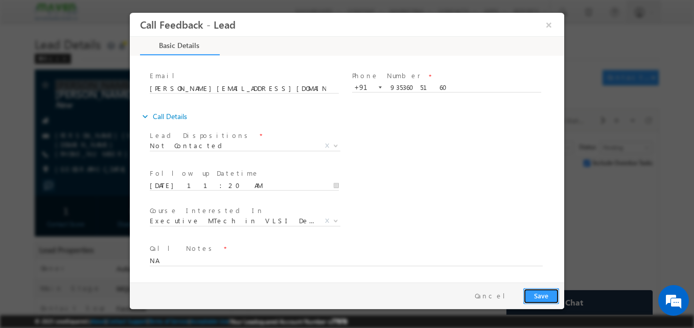
click at [555, 294] on button "Save" at bounding box center [541, 296] width 36 height 16
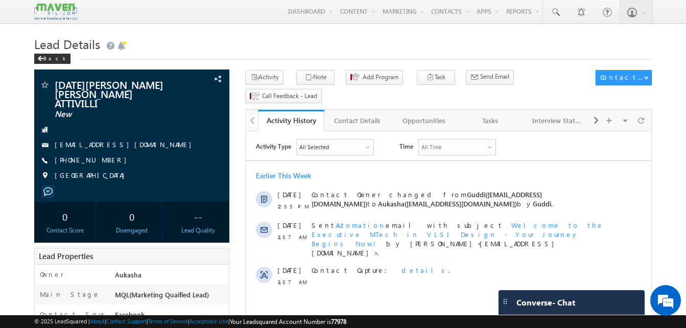
click at [193, 45] on h1 "Lead Details" at bounding box center [343, 43] width 618 height 20
click at [270, 38] on h1 "Lead Details" at bounding box center [343, 43] width 618 height 20
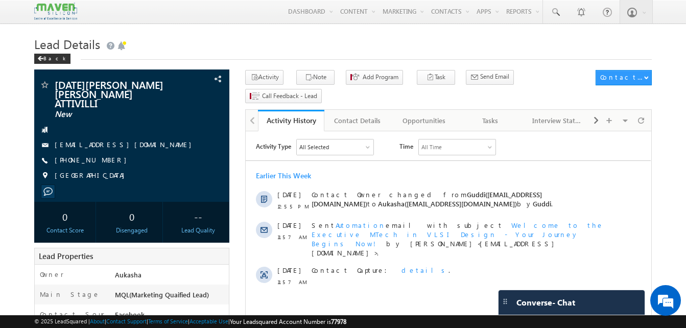
click at [245, 46] on h1 "Lead Details" at bounding box center [343, 43] width 618 height 20
click at [104, 155] on div "+91-9346776158" at bounding box center [131, 160] width 185 height 10
copy div "+91-9346776158"
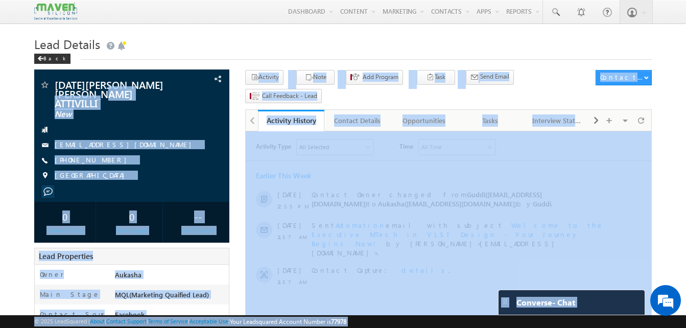
drag, startPoint x: 112, startPoint y: 95, endPoint x: 48, endPoint y: 82, distance: 65.1
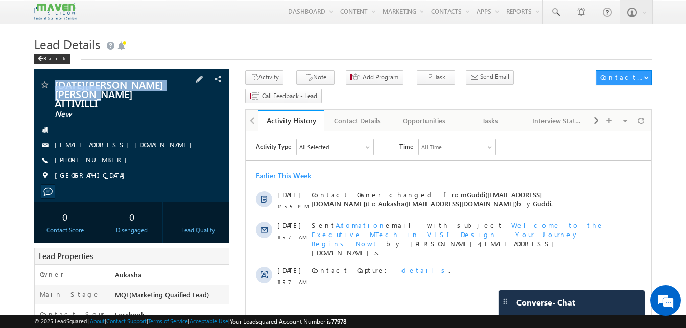
click at [52, 82] on div "RAJA SEKHAR VARDAN ATTIVILLI New" at bounding box center [131, 85] width 185 height 10
copy div "RAJA SEKHAR VARDAN ATTIVILLI"
click at [483, 111] on link "Tasks" at bounding box center [491, 120] width 66 height 21
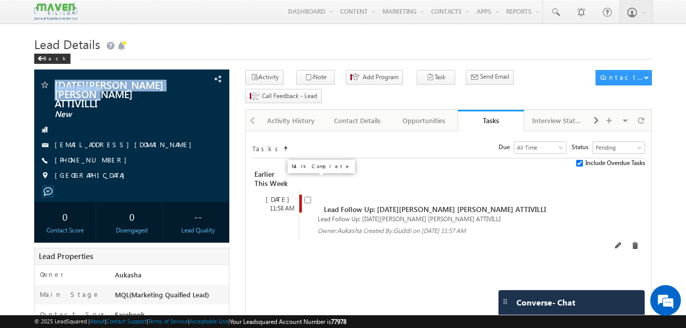
click at [307, 197] on input "checkbox" at bounding box center [307, 200] width 7 height 7
checkbox input "false"
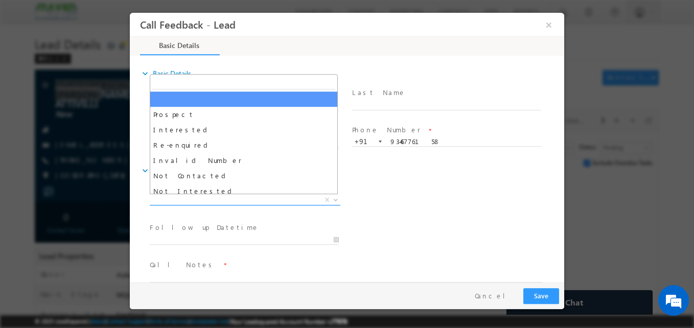
click at [210, 198] on span "X" at bounding box center [245, 200] width 191 height 10
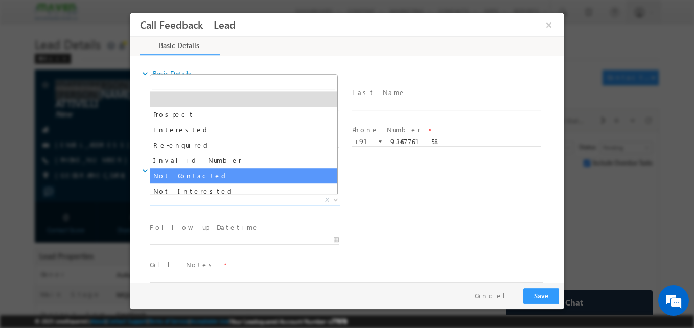
select select "Not Contacted"
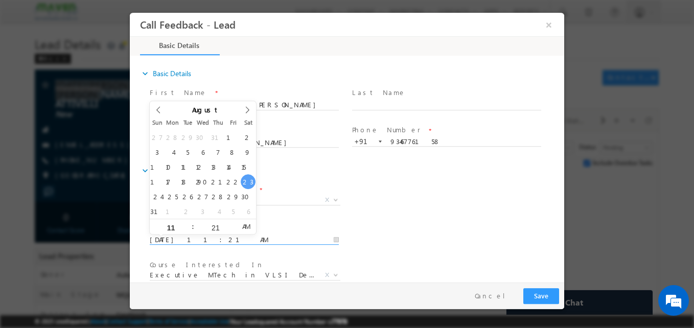
click at [207, 240] on input "23/08/2025 11:21 AM" at bounding box center [244, 240] width 189 height 10
type input "26/08/2025 11:21 AM"
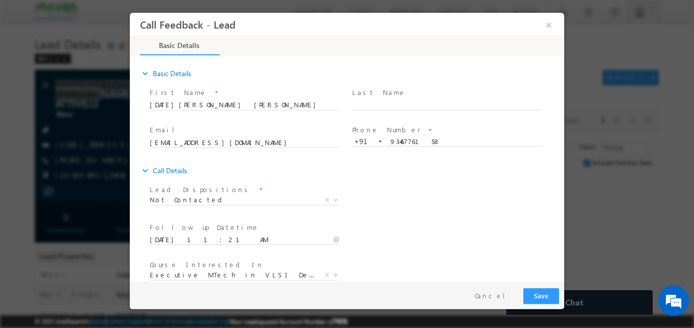
click at [448, 179] on div "expand_more Call Details" at bounding box center [352, 170] width 424 height 18
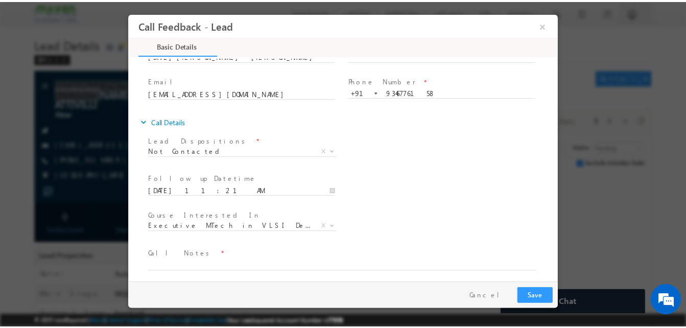
scroll to position [54, 0]
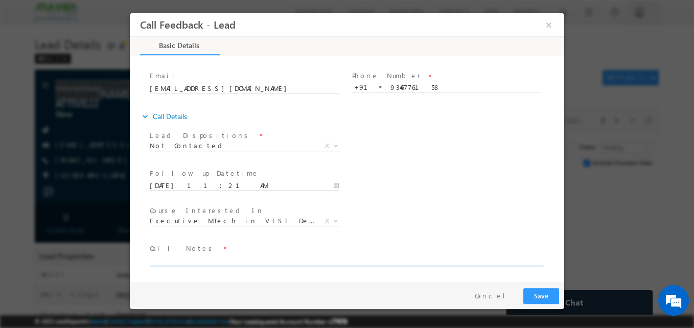
click at [227, 260] on textarea at bounding box center [346, 260] width 393 height 12
type textarea "NA"
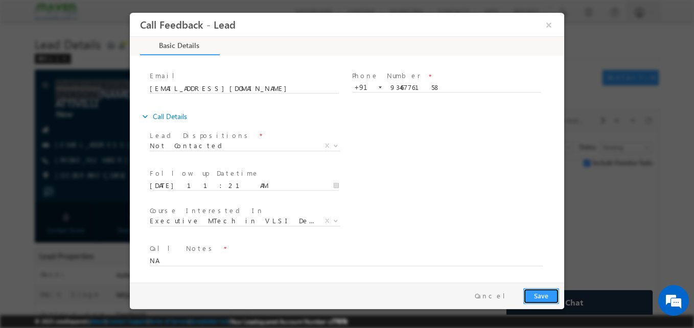
click at [546, 295] on button "Save" at bounding box center [541, 296] width 36 height 16
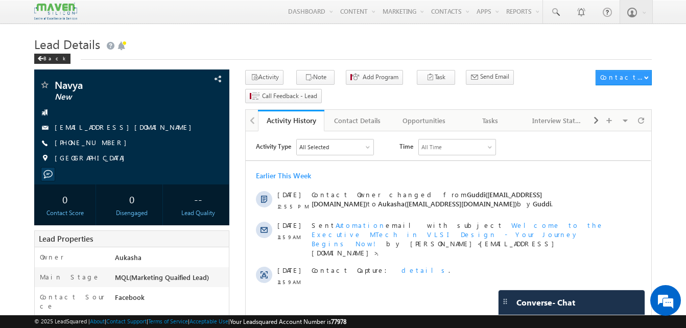
click at [138, 58] on div "Back" at bounding box center [343, 56] width 618 height 7
drag, startPoint x: 115, startPoint y: 146, endPoint x: 104, endPoint y: 144, distance: 11.9
click at [104, 144] on div "[PHONE_NUMBER]" at bounding box center [131, 143] width 185 height 10
copy div "[PHONE_NUMBER]"
drag, startPoint x: 89, startPoint y: 85, endPoint x: 56, endPoint y: 84, distance: 33.7
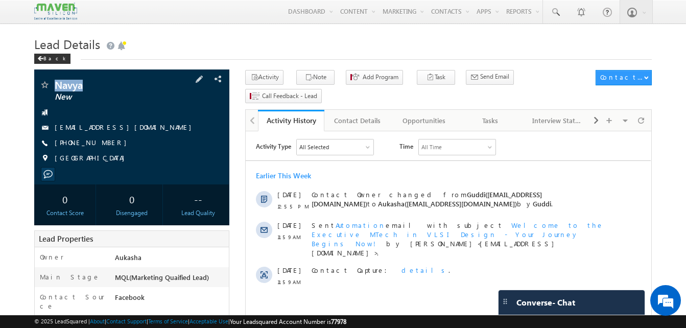
click at [56, 84] on span "Navya" at bounding box center [115, 85] width 120 height 10
copy span "Navya"
click at [267, 43] on h1 "Lead Details" at bounding box center [343, 43] width 618 height 20
click at [504, 114] on div "Tasks" at bounding box center [490, 120] width 49 height 12
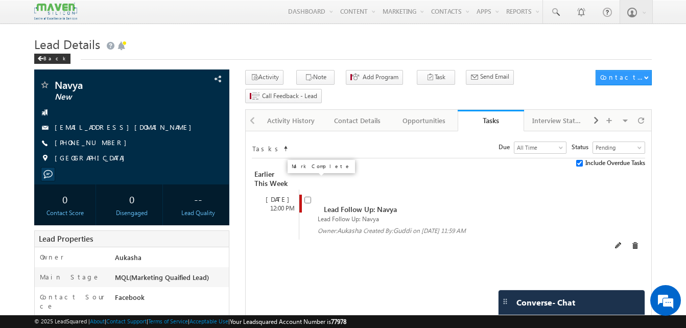
click at [304, 197] on input "checkbox" at bounding box center [307, 200] width 7 height 7
checkbox input "false"
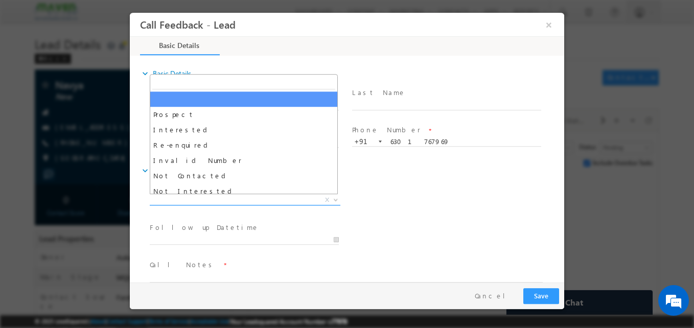
click at [238, 198] on span "X" at bounding box center [245, 200] width 191 height 10
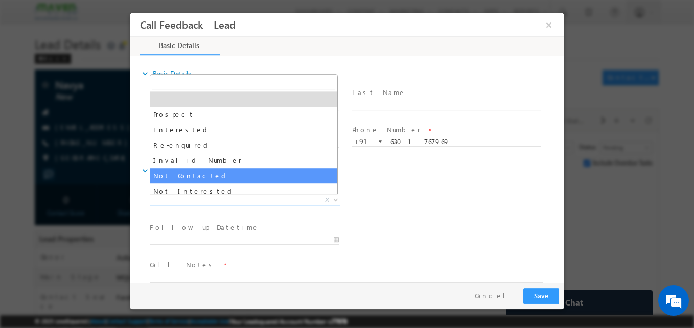
select select "Not Contacted"
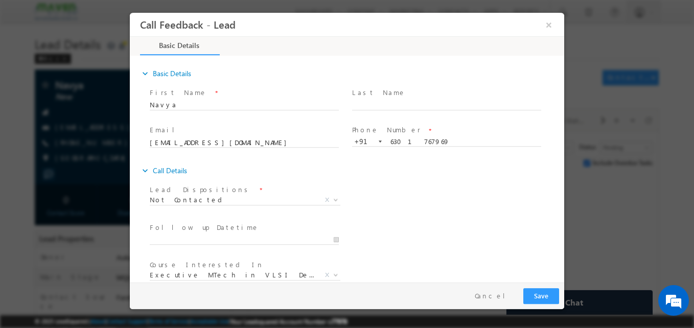
click at [195, 232] on span "Follow up Datetime *" at bounding box center [244, 227] width 189 height 11
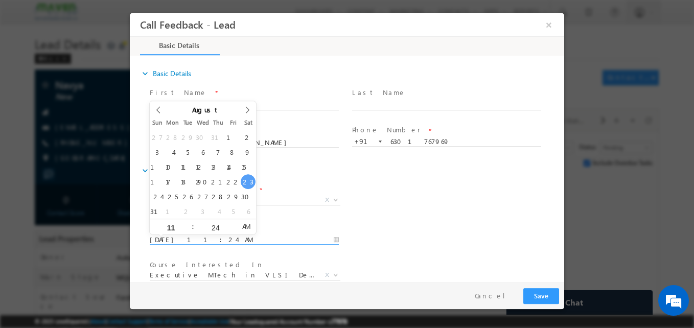
click at [201, 240] on input "23/08/2025 11:24 AM" at bounding box center [244, 240] width 189 height 10
type input "26/08/2025 11:24 AM"
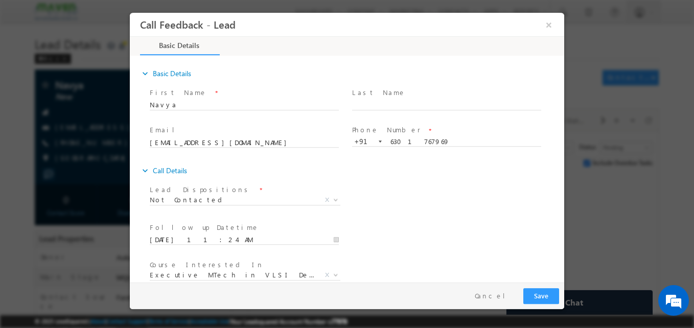
click at [418, 213] on div "Lead Dispositions * Prospect Interested Re-enquired Invalid Number Not Contacte…" at bounding box center [356, 201] width 416 height 38
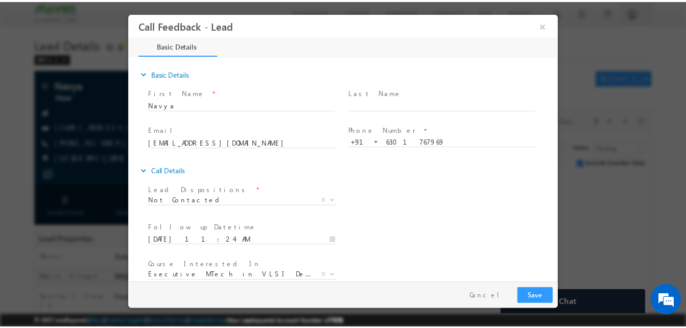
scroll to position [54, 0]
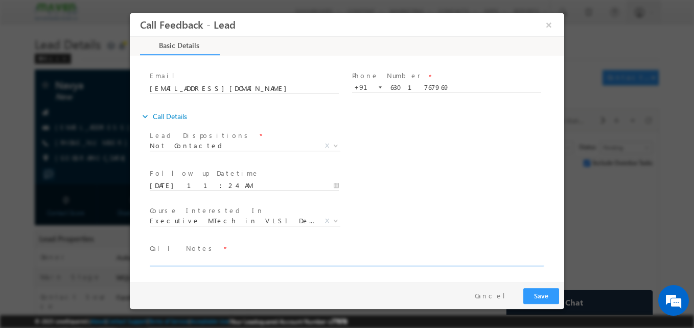
click at [262, 260] on textarea at bounding box center [346, 260] width 393 height 12
type textarea "NA"
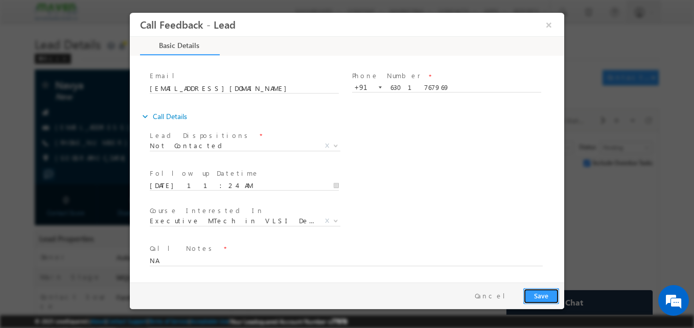
click at [538, 292] on button "Save" at bounding box center [541, 296] width 36 height 16
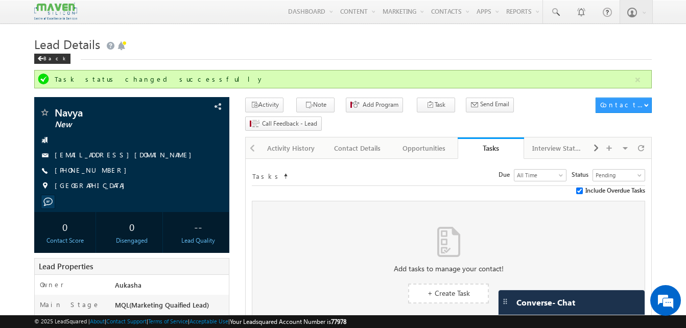
click at [308, 77] on div "Task status changed successfully" at bounding box center [344, 79] width 579 height 9
click at [293, 142] on div "Activity History" at bounding box center [290, 148] width 49 height 12
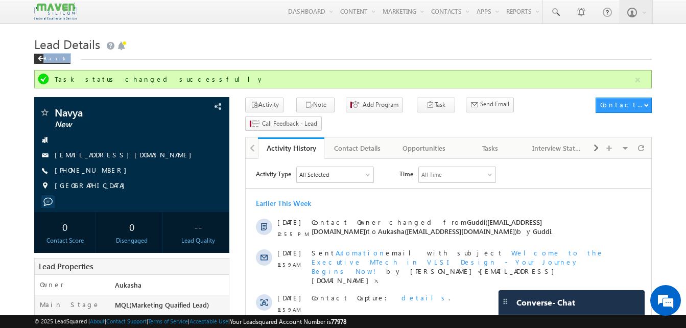
drag, startPoint x: 0, startPoint y: 87, endPoint x: 326, endPoint y: 49, distance: 328.1
click at [326, 49] on h1 "Lead Details" at bounding box center [343, 43] width 618 height 20
click at [500, 142] on div "Tasks" at bounding box center [490, 148] width 49 height 12
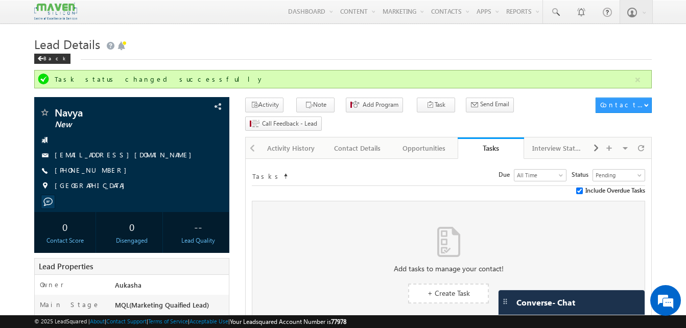
click at [334, 52] on h1 "Lead Details" at bounding box center [343, 43] width 618 height 20
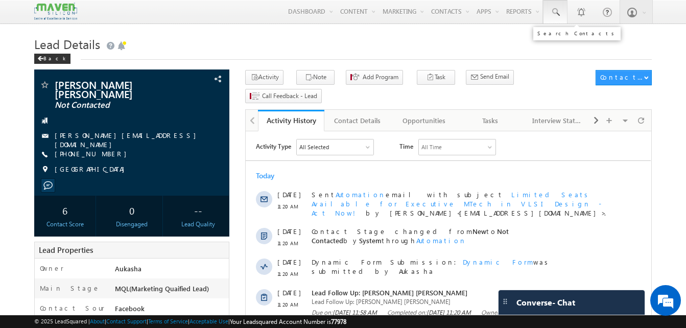
click at [555, 12] on span at bounding box center [555, 12] width 10 height 10
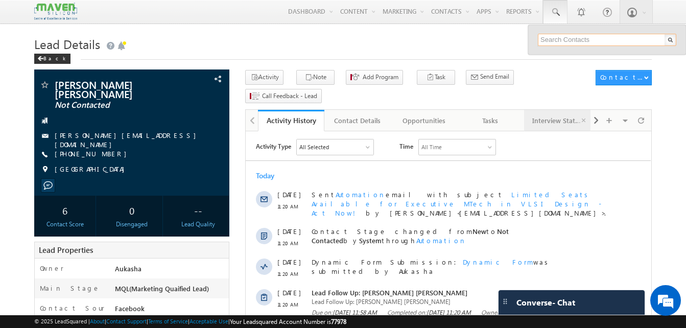
type input "9"
type input "8098741506"
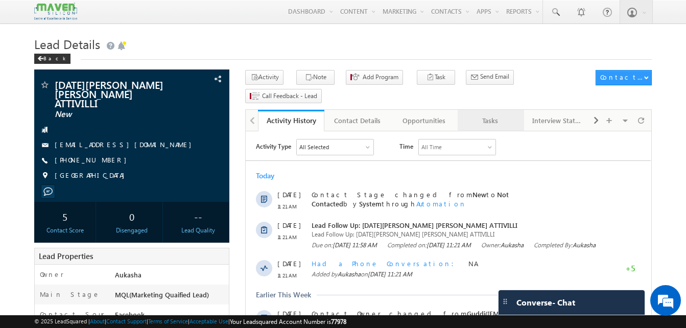
click at [498, 114] on div "Tasks" at bounding box center [490, 120] width 49 height 12
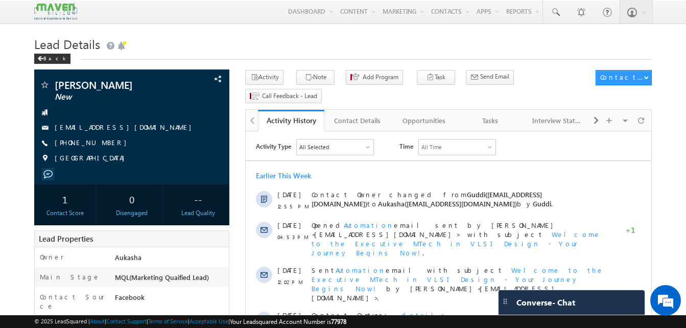
click at [491, 114] on div "Tasks" at bounding box center [490, 120] width 49 height 12
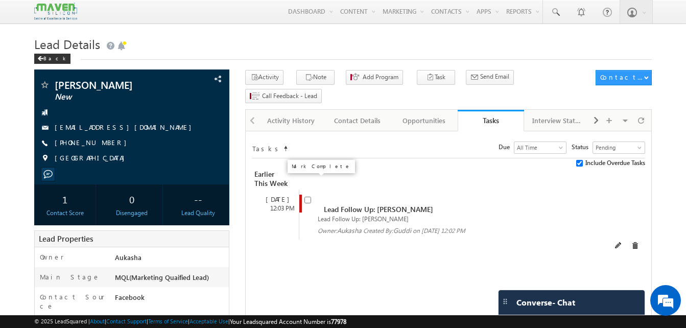
click at [309, 197] on input "checkbox" at bounding box center [307, 200] width 7 height 7
checkbox input "false"
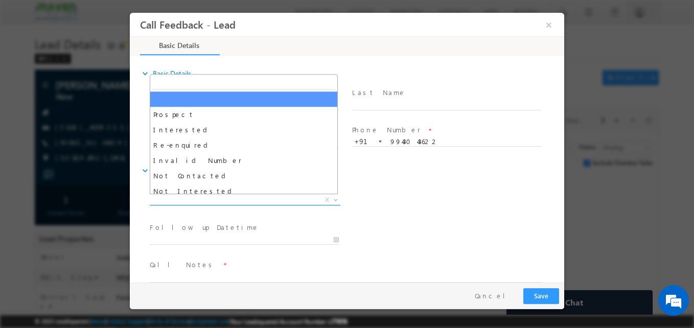
click at [250, 201] on span "X" at bounding box center [245, 200] width 191 height 10
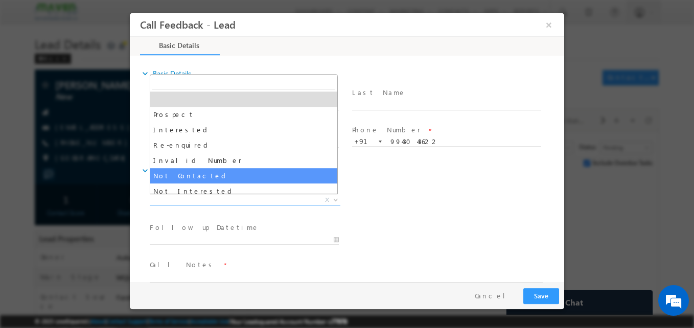
select select "Not Contacted"
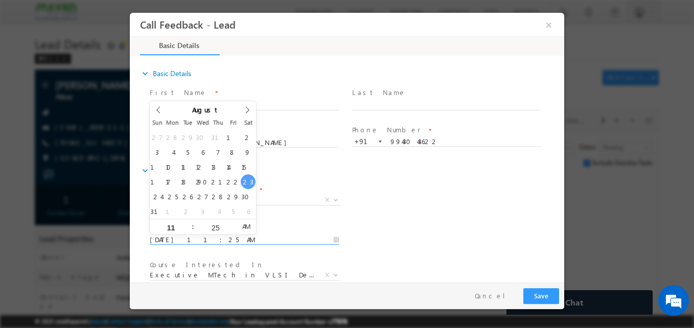
click at [189, 239] on input "23/08/2025 11:25 AM" at bounding box center [244, 240] width 189 height 10
type input "26/08/2025 11:25 AM"
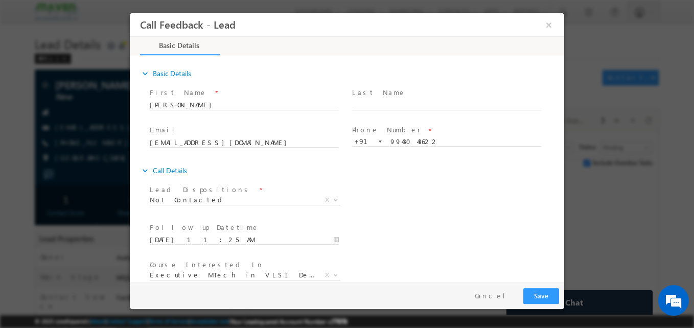
click at [408, 199] on div "Lead Dispositions * Prospect Interested Re-enquired Invalid Number Not Contacte…" at bounding box center [356, 201] width 416 height 38
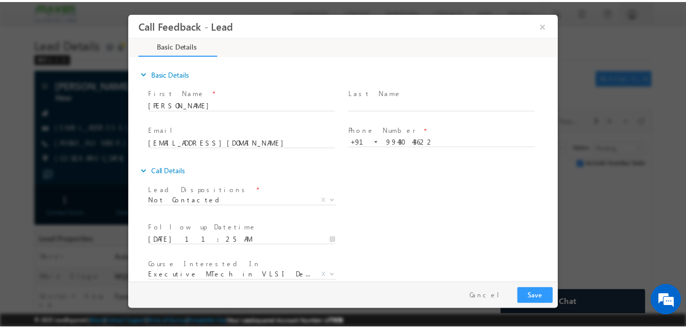
scroll to position [54, 0]
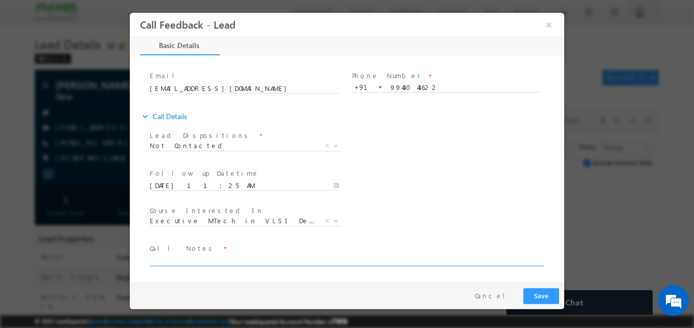
click at [231, 262] on textarea at bounding box center [346, 260] width 393 height 12
type textarea "NA"
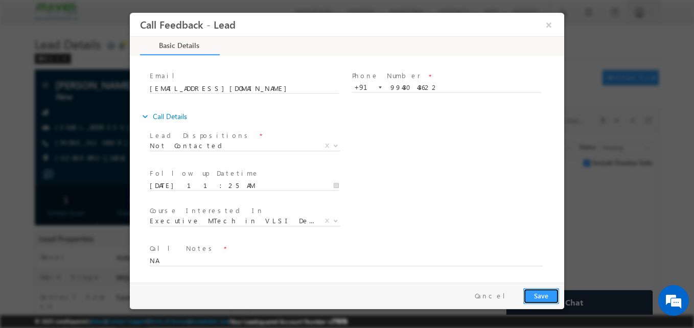
click at [528, 299] on button "Save" at bounding box center [541, 296] width 36 height 16
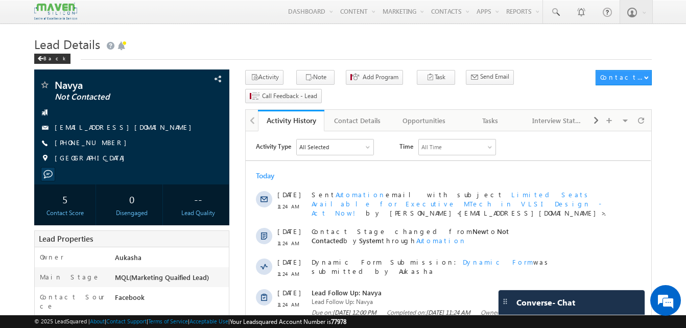
click at [174, 47] on h1 "Lead Details" at bounding box center [343, 43] width 618 height 20
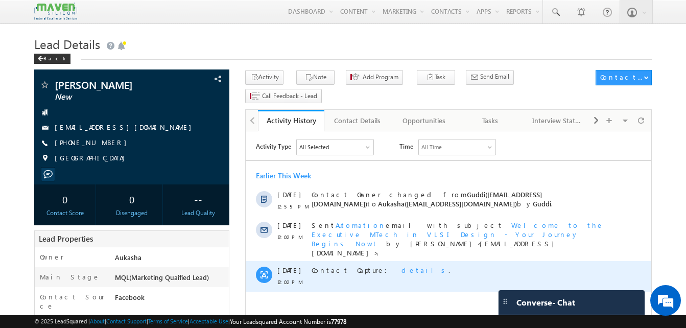
click at [402, 266] on span "details" at bounding box center [425, 270] width 47 height 9
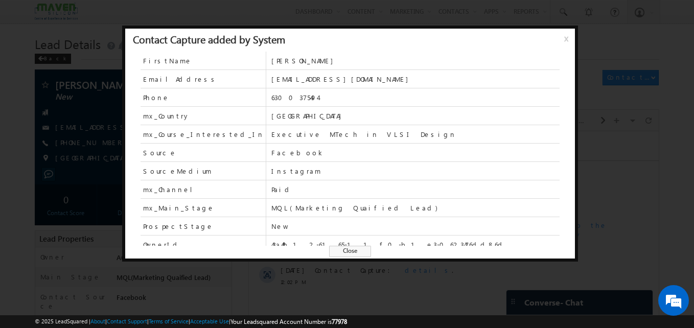
click at [358, 251] on span "Close" at bounding box center [350, 251] width 42 height 11
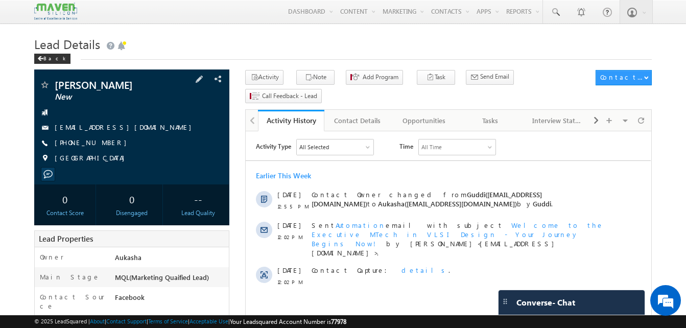
drag, startPoint x: 110, startPoint y: 142, endPoint x: 104, endPoint y: 144, distance: 6.5
click at [104, 144] on div "+91-6300375494" at bounding box center [131, 143] width 185 height 10
copy div "+91-6300375494"
drag, startPoint x: 94, startPoint y: 87, endPoint x: 52, endPoint y: 86, distance: 42.4
click at [52, 86] on div "Bhargav New" at bounding box center [131, 85] width 185 height 10
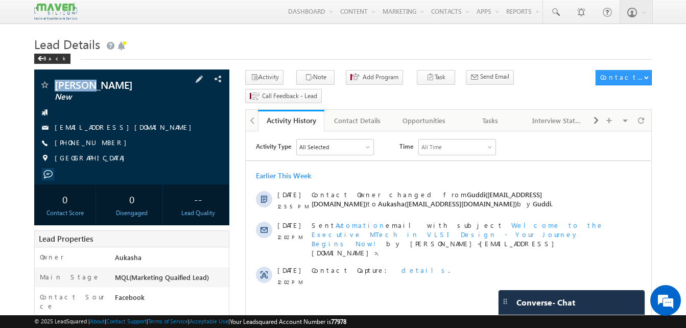
copy div "[PERSON_NAME]"
click at [497, 114] on div "Tasks" at bounding box center [490, 120] width 49 height 12
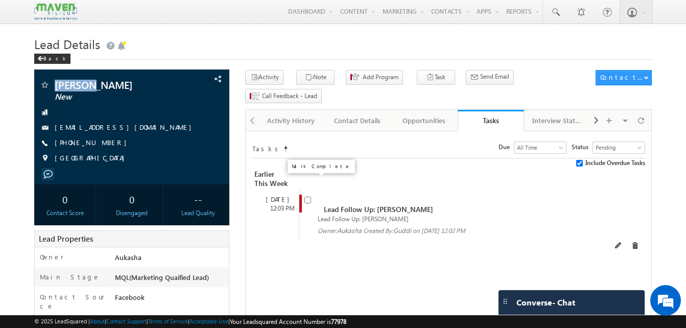
click at [309, 197] on input "checkbox" at bounding box center [307, 200] width 7 height 7
checkbox input "false"
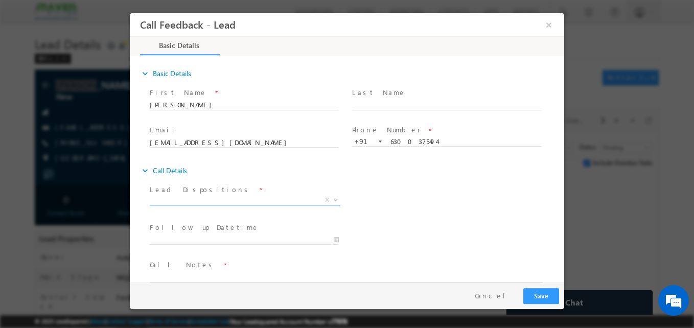
click at [278, 203] on span "X" at bounding box center [245, 200] width 191 height 10
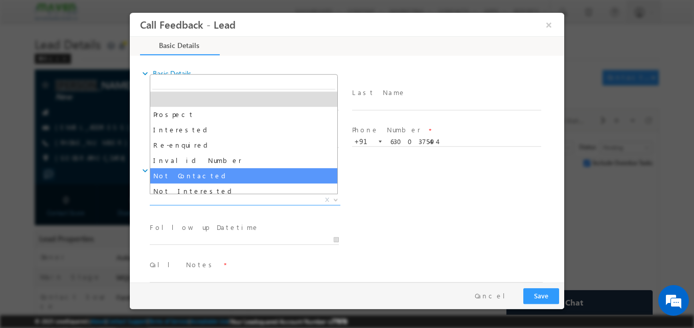
select select "Not Contacted"
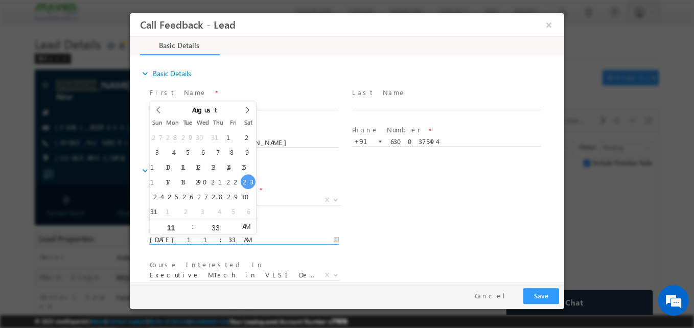
click at [194, 237] on input "23/08/2025 11:33 AM" at bounding box center [244, 240] width 189 height 10
type input "26/08/2025 11:33 AM"
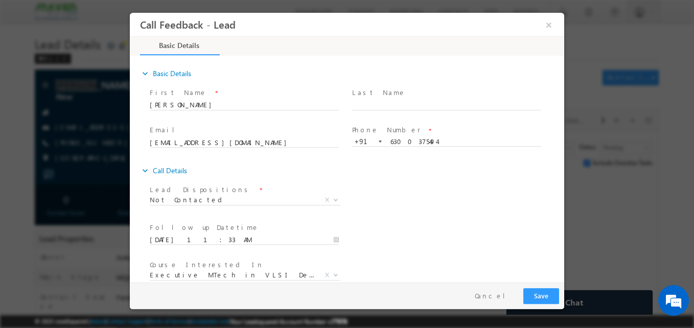
click at [431, 223] on div "Follow up Datetime * 26/08/2025 11:33 AM Program Type * Long Term Short Term X" at bounding box center [356, 239] width 416 height 38
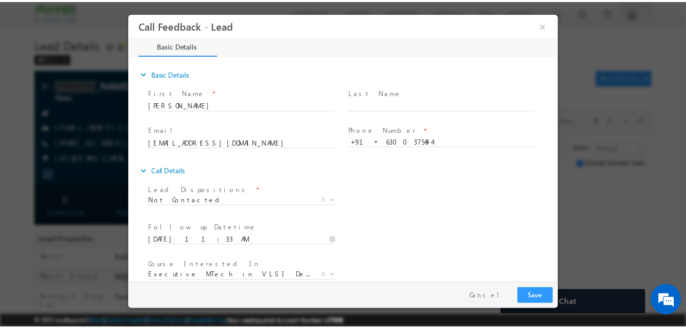
scroll to position [54, 0]
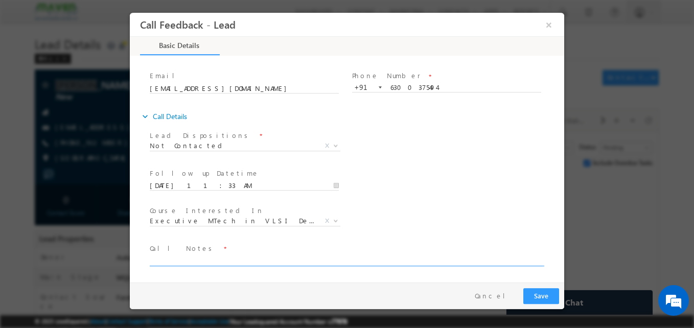
click at [315, 262] on textarea at bounding box center [346, 260] width 393 height 12
type textarea "Not answering the call"
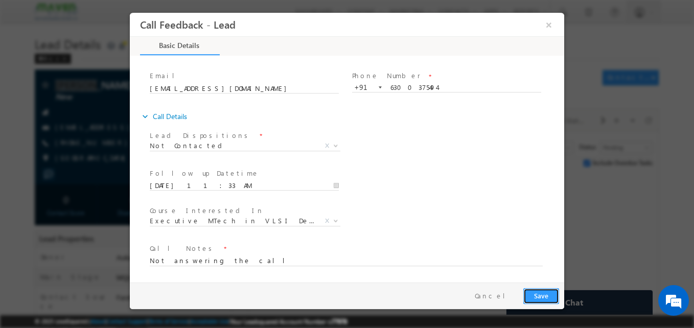
click at [550, 294] on button "Save" at bounding box center [541, 296] width 36 height 16
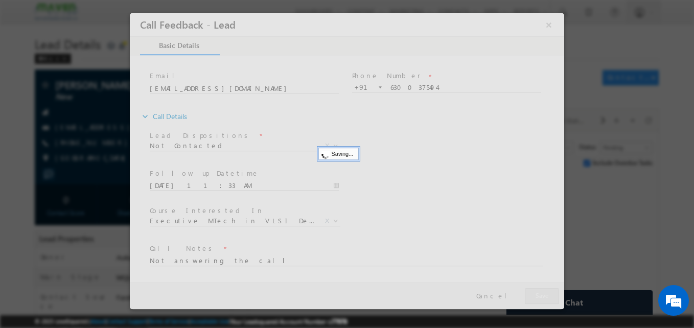
click at [81, 191] on div at bounding box center [347, 164] width 694 height 328
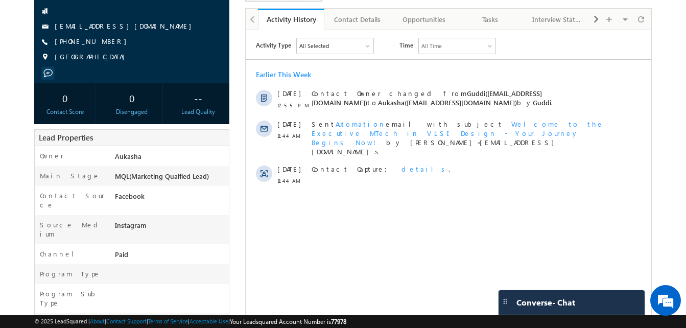
scroll to position [102, 0]
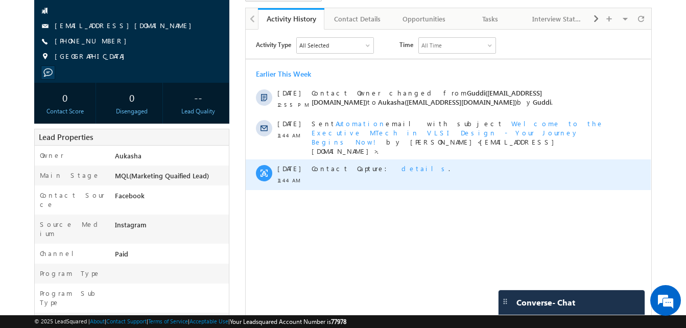
click at [402, 164] on span "details" at bounding box center [425, 168] width 47 height 9
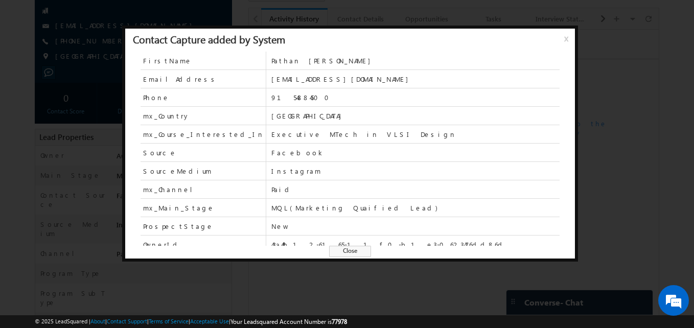
click at [362, 250] on span "Close" at bounding box center [350, 251] width 42 height 11
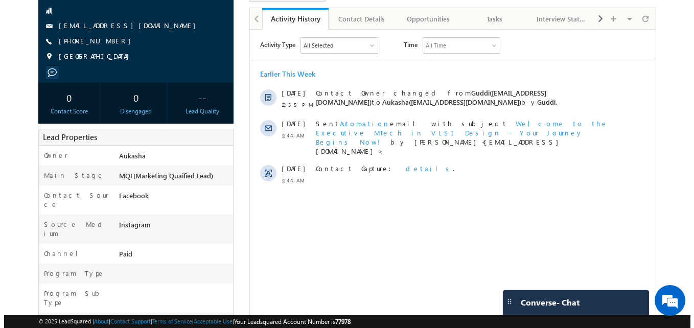
scroll to position [0, 0]
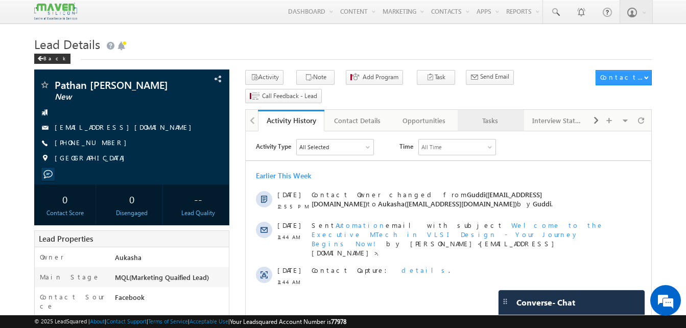
click at [481, 114] on div "Tasks" at bounding box center [490, 120] width 49 height 12
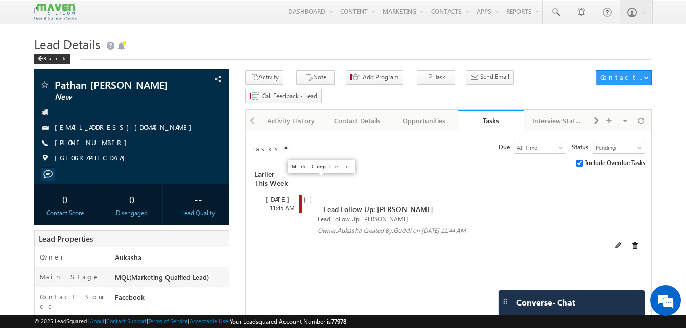
click at [306, 197] on input "checkbox" at bounding box center [307, 200] width 7 height 7
checkbox input "false"
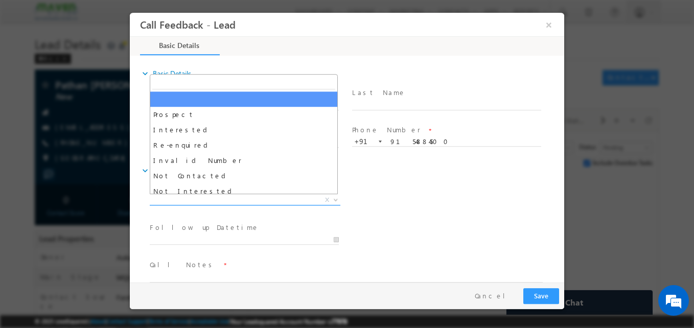
click at [245, 203] on span "X" at bounding box center [245, 200] width 191 height 10
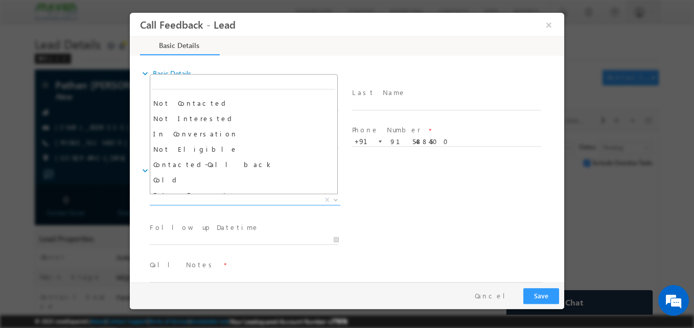
scroll to position [73, 0]
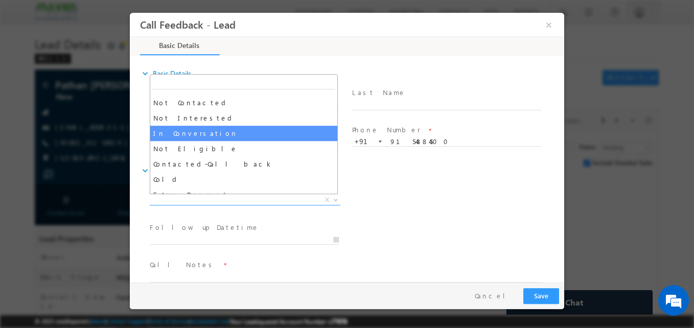
select select "In Conversation"
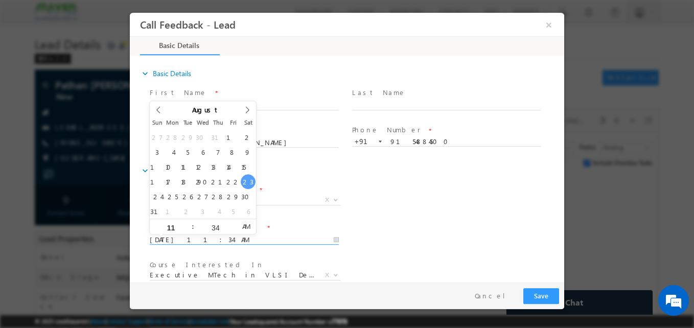
click at [171, 238] on input "23/08/2025 11:34 AM" at bounding box center [244, 240] width 189 height 10
type input "26/08/2025 11:34 AM"
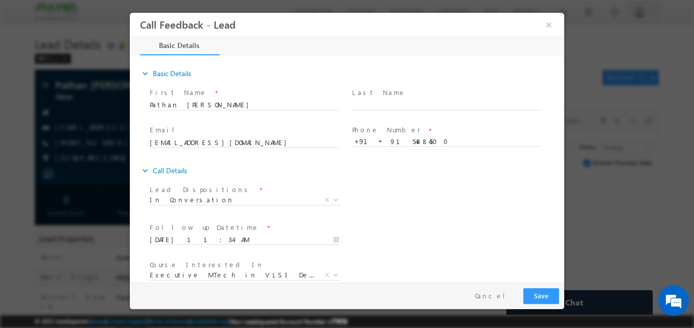
click at [432, 212] on div "Lead Dispositions * Prospect Interested Re-enquired Invalid Number Not Contacte…" at bounding box center [356, 201] width 416 height 38
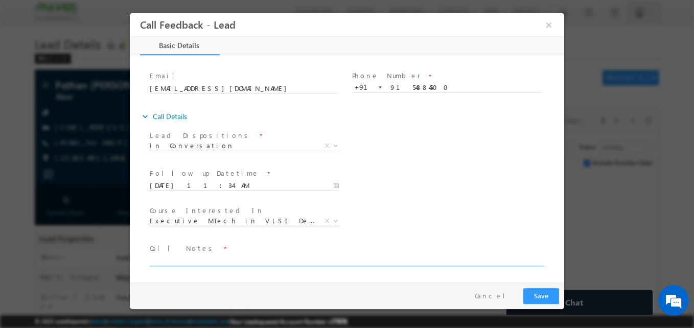
click at [297, 262] on textarea at bounding box center [346, 260] width 393 height 12
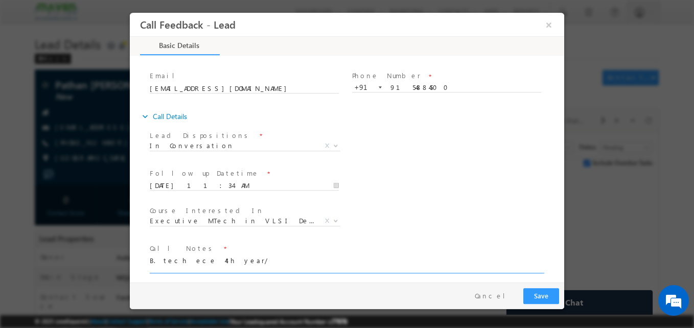
click at [245, 260] on textarea "B. tech ece 4th year/" at bounding box center [346, 263] width 393 height 19
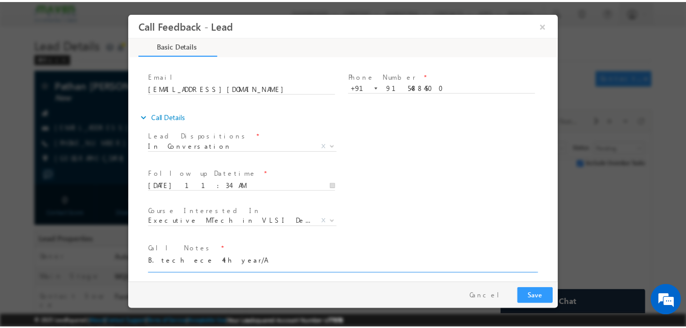
scroll to position [2, 0]
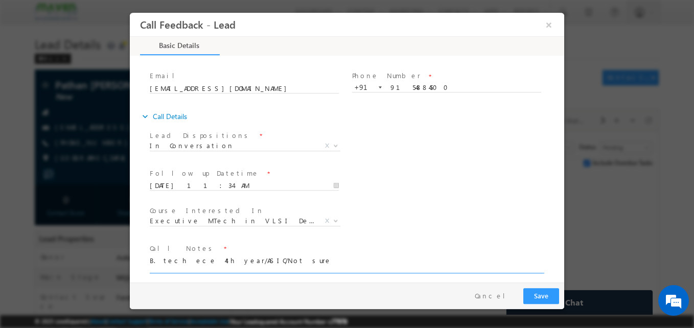
type textarea "B. tech ece 4th year/ASIC/Not sure"
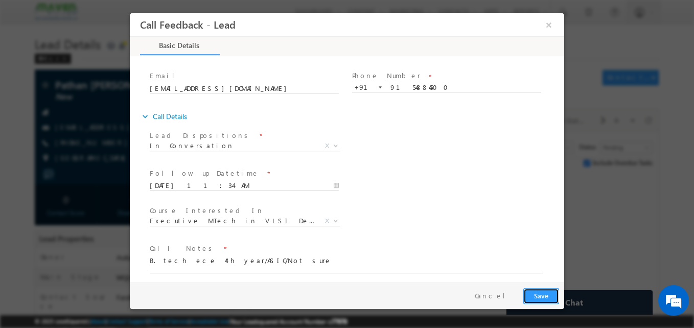
click at [551, 292] on button "Save" at bounding box center [541, 296] width 36 height 16
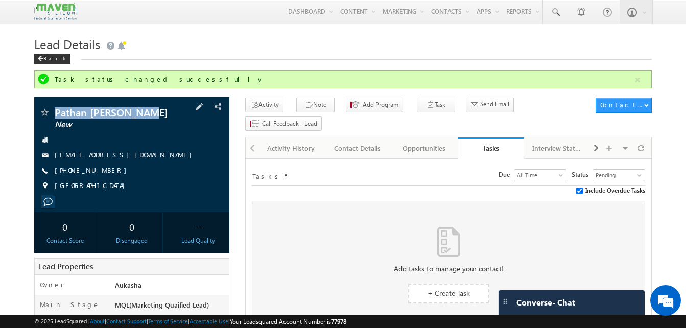
drag, startPoint x: 146, startPoint y: 117, endPoint x: 55, endPoint y: 111, distance: 90.6
click at [55, 111] on span "Pathan [PERSON_NAME]" at bounding box center [115, 112] width 120 height 10
copy span "Pathan [PERSON_NAME]"
click at [104, 172] on div "[PHONE_NUMBER]" at bounding box center [131, 171] width 185 height 10
copy div "[PHONE_NUMBER]"
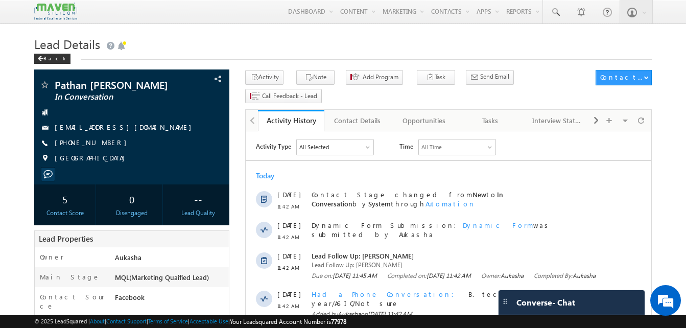
click at [244, 39] on h1 "Lead Details" at bounding box center [343, 43] width 618 height 20
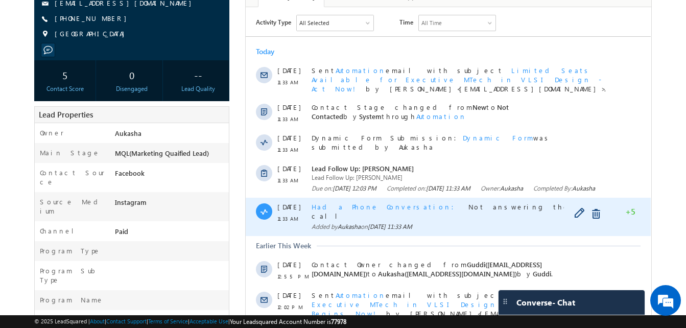
scroll to position [116, 0]
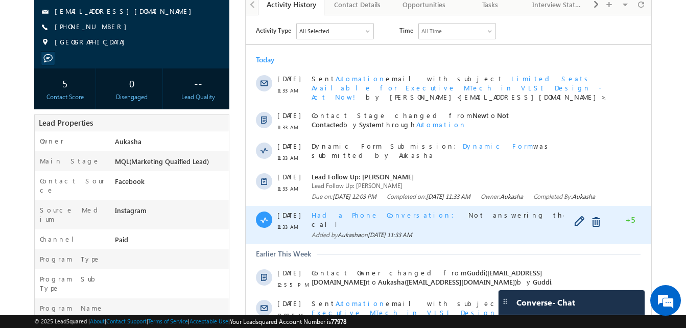
click at [366, 126] on div "Contact Stage changed from New to Not Contacted by System through Automation" at bounding box center [460, 121] width 296 height 31
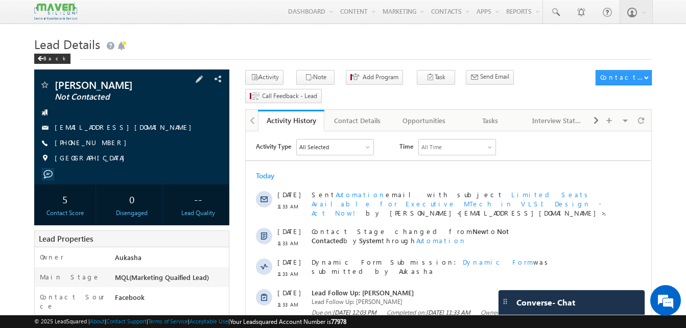
drag, startPoint x: 113, startPoint y: 146, endPoint x: 103, endPoint y: 144, distance: 9.9
click at [103, 144] on div "[PHONE_NUMBER]" at bounding box center [131, 143] width 185 height 10
copy div "[PHONE_NUMBER]"
click at [265, 53] on h1 "Lead Details" at bounding box center [343, 43] width 618 height 20
click at [483, 114] on div "Tasks" at bounding box center [490, 120] width 49 height 12
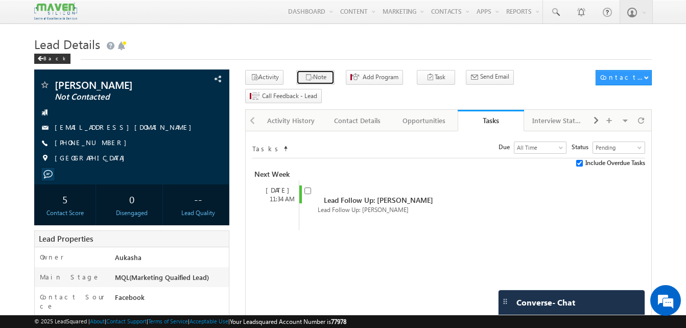
click at [302, 73] on button "Note" at bounding box center [315, 77] width 38 height 15
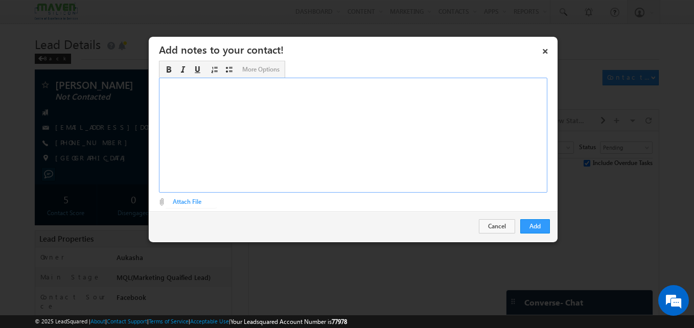
click at [254, 118] on div "Rich Text Editor, Description-inline-editor-div" at bounding box center [353, 135] width 388 height 115
click at [546, 227] on button "Add" at bounding box center [535, 226] width 30 height 14
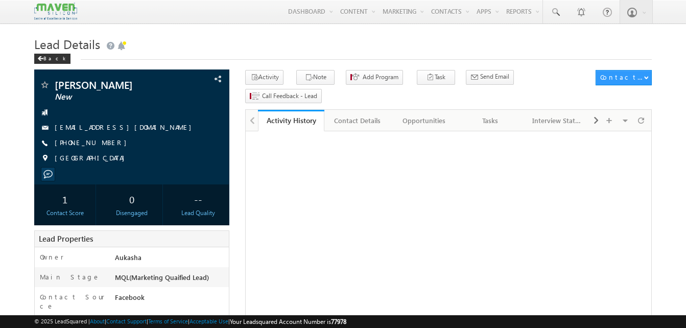
drag, startPoint x: 0, startPoint y: 0, endPoint x: 196, endPoint y: 35, distance: 199.2
click at [196, 35] on h1 "Lead Details" at bounding box center [343, 43] width 618 height 20
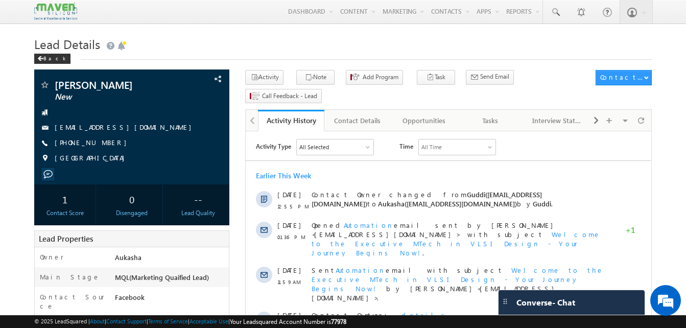
click at [198, 35] on h1 "Lead Details" at bounding box center [343, 43] width 618 height 20
click at [131, 46] on h1 "Lead Details" at bounding box center [343, 43] width 618 height 20
drag, startPoint x: 113, startPoint y: 146, endPoint x: 104, endPoint y: 143, distance: 9.7
click at [104, 143] on div "[PHONE_NUMBER]" at bounding box center [131, 143] width 185 height 10
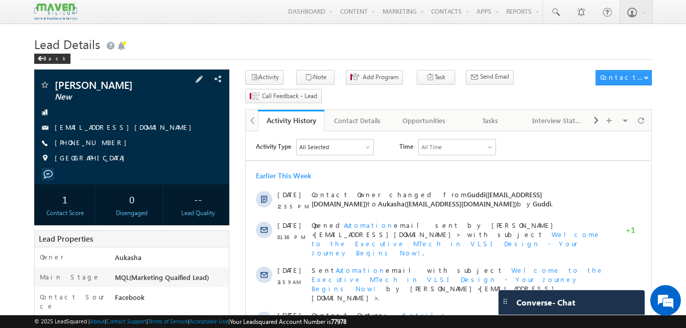
copy div "[PHONE_NUMBER]"
drag, startPoint x: 153, startPoint y: 84, endPoint x: 54, endPoint y: 86, distance: 99.1
click at [54, 86] on div "Burgula Praharsha New" at bounding box center [131, 85] width 185 height 10
copy div "[PERSON_NAME]"
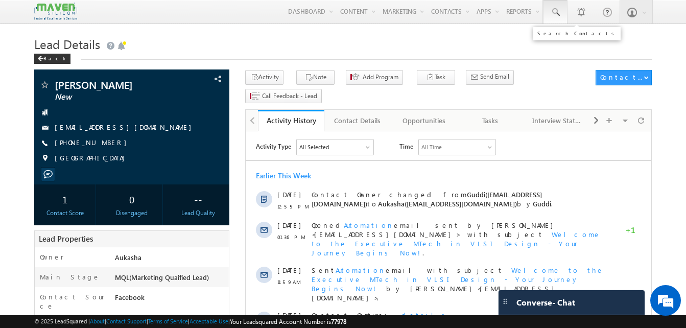
click at [560, 15] on span at bounding box center [555, 12] width 10 height 10
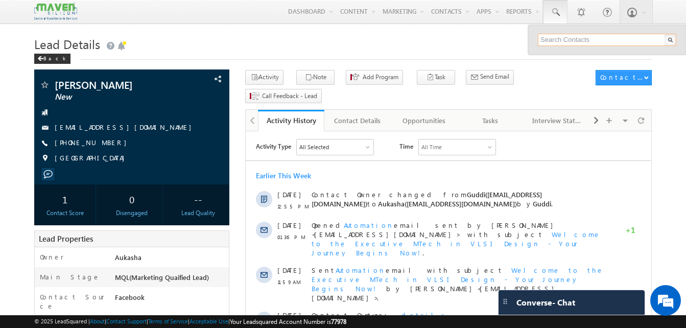
click at [580, 41] on input "text" at bounding box center [607, 40] width 138 height 12
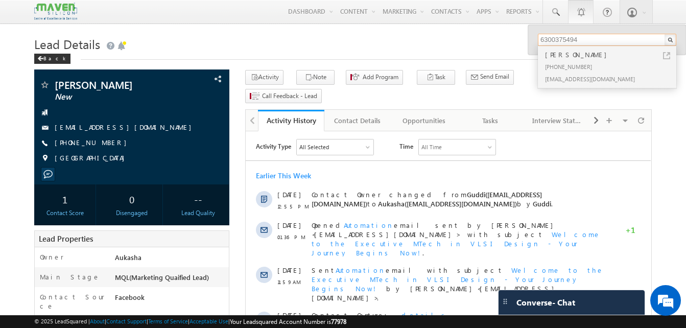
type input "6300375494"
drag, startPoint x: 109, startPoint y: 142, endPoint x: 104, endPoint y: 143, distance: 5.1
click at [104, 143] on div "+91-9505842561" at bounding box center [131, 143] width 185 height 10
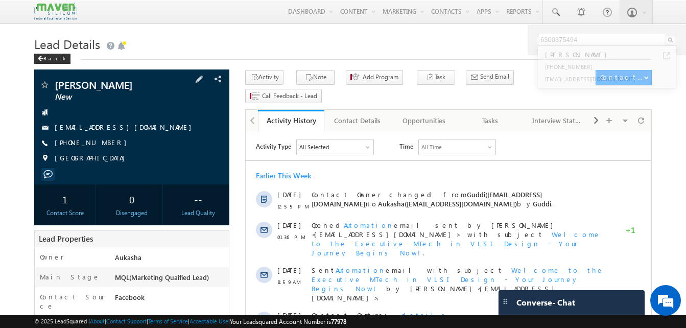
copy div "+91-9505842561"
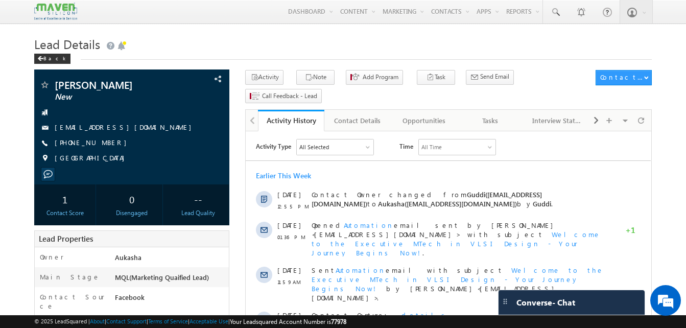
click at [242, 37] on h1 "Lead Details" at bounding box center [343, 43] width 618 height 20
click at [481, 114] on div "Tasks" at bounding box center [490, 120] width 49 height 12
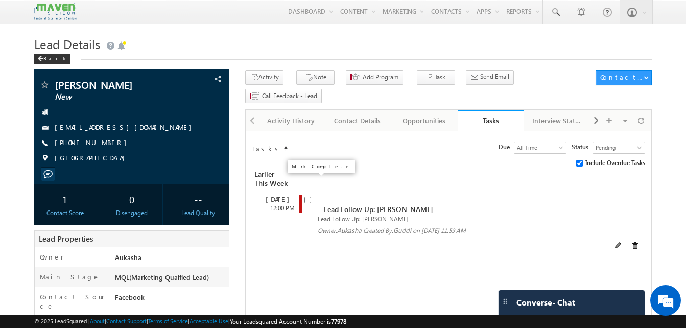
click at [305, 197] on input "checkbox" at bounding box center [307, 200] width 7 height 7
checkbox input "false"
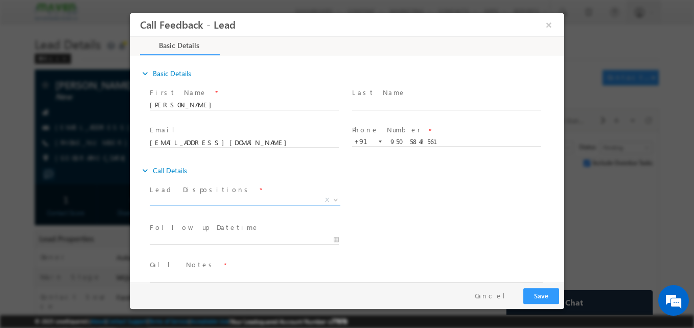
click at [214, 198] on span "X" at bounding box center [245, 200] width 191 height 10
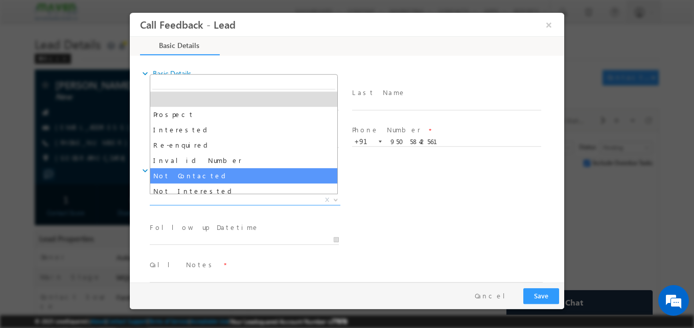
select select "Not Contacted"
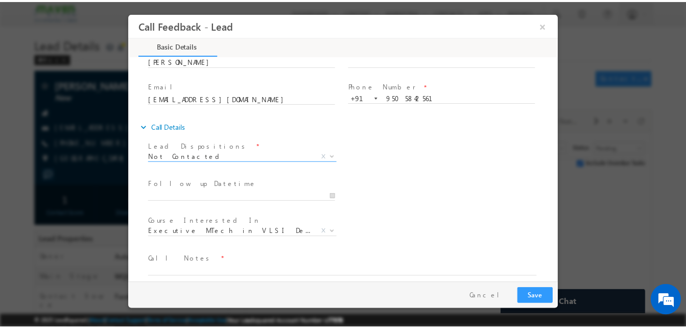
scroll to position [54, 0]
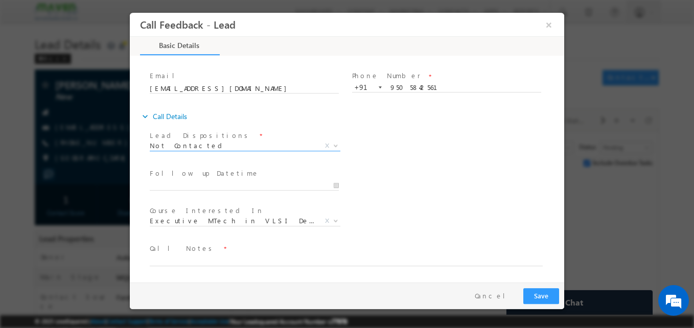
click at [223, 178] on span "Follow up Datetime *" at bounding box center [244, 173] width 189 height 11
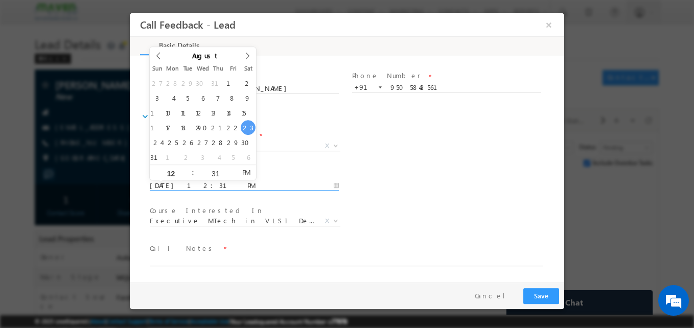
click at [224, 183] on input "23/08/2025 12:31 PM" at bounding box center [244, 186] width 189 height 10
type input "26/08/2025 12:31 PM"
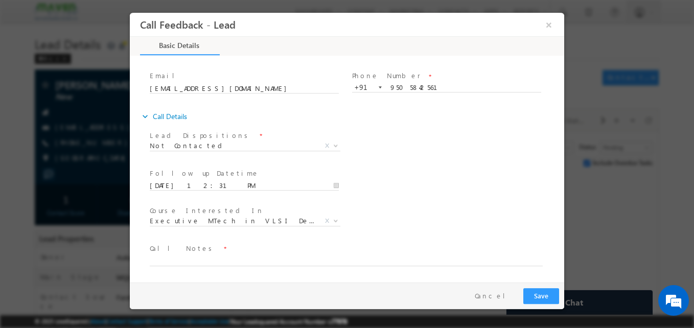
click at [406, 182] on div "Follow up Datetime * 26/08/2025 12:31 PM Program Type * Long Term Short Term X" at bounding box center [356, 185] width 416 height 38
click at [187, 257] on textarea at bounding box center [346, 260] width 393 height 12
type textarea "NA"
click at [540, 293] on button "Save" at bounding box center [541, 296] width 36 height 16
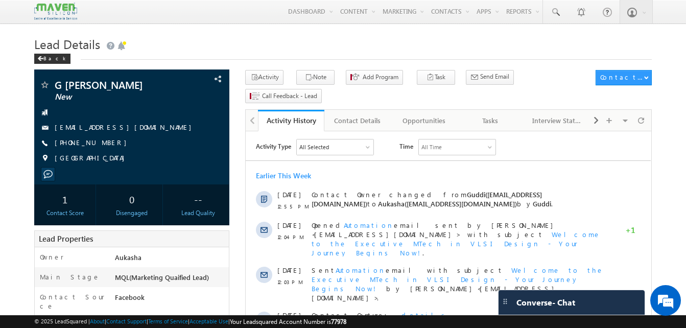
click at [237, 40] on h1 "Lead Details" at bounding box center [343, 43] width 618 height 20
drag, startPoint x: 113, startPoint y: 143, endPoint x: 104, endPoint y: 144, distance: 9.3
click at [104, 144] on div "[PHONE_NUMBER]" at bounding box center [131, 143] width 185 height 10
copy div "[PHONE_NUMBER]"
drag, startPoint x: 124, startPoint y: 78, endPoint x: 113, endPoint y: 84, distance: 12.1
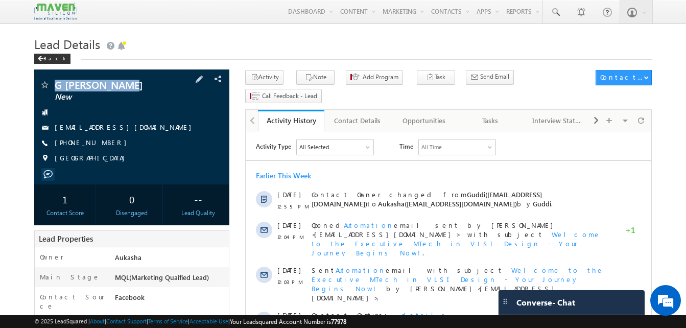
click at [113, 84] on div "G vijay vittal New vijayvittal72@gmail.com India" at bounding box center [131, 126] width 195 height 115
copy div "G vijay vittal"
click at [473, 114] on div "Tasks" at bounding box center [490, 120] width 49 height 12
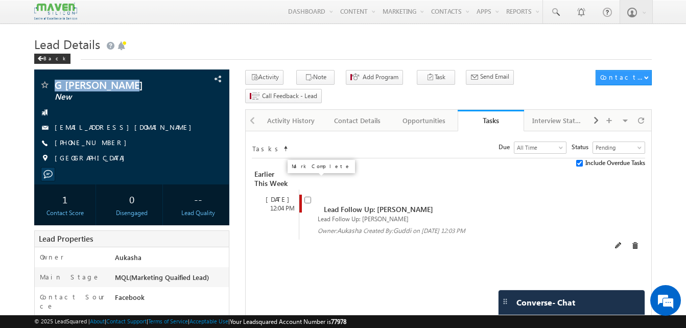
click at [309, 197] on input "checkbox" at bounding box center [307, 200] width 7 height 7
checkbox input "false"
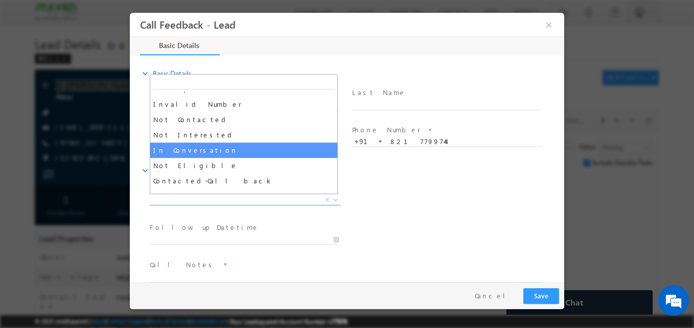
scroll to position [57, 0]
select select "In Conversation"
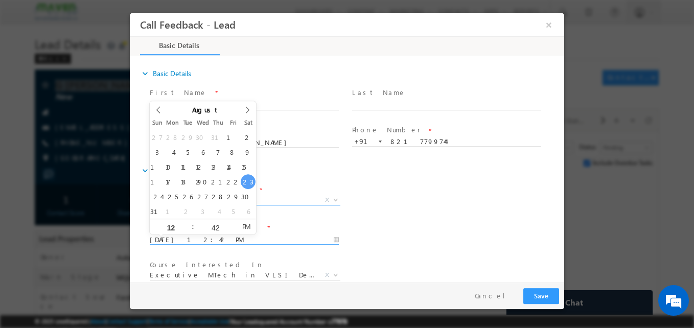
click at [165, 240] on input "23/08/2025 12:42 PM" at bounding box center [244, 240] width 189 height 10
type input "26/08/2025 12:42 PM"
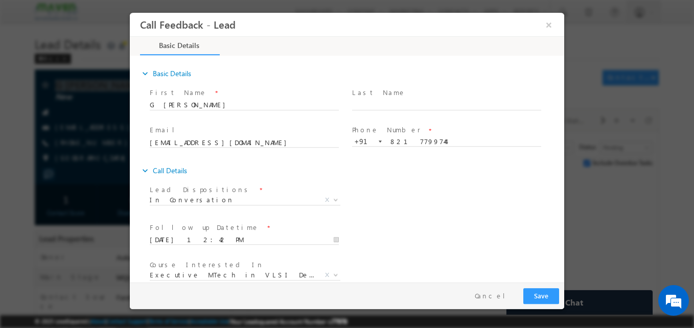
click at [390, 246] on div "Follow up Datetime * 26/08/2025 12:42 PM Program Type * Long Term Short Term X" at bounding box center [356, 239] width 416 height 38
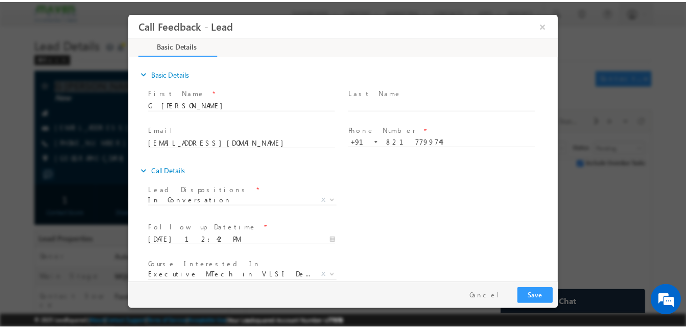
scroll to position [54, 0]
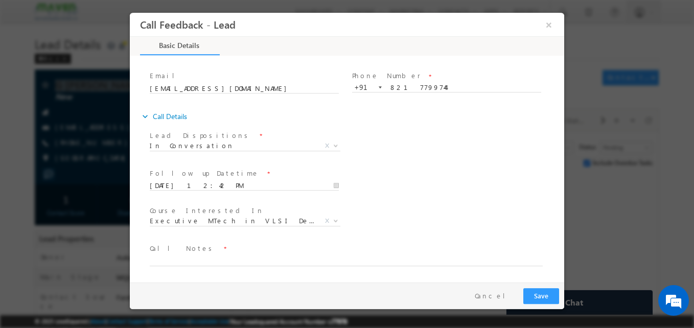
click at [390, 246] on span "Call Notes *" at bounding box center [341, 248] width 382 height 11
click at [262, 259] on textarea at bounding box center [346, 260] width 393 height 12
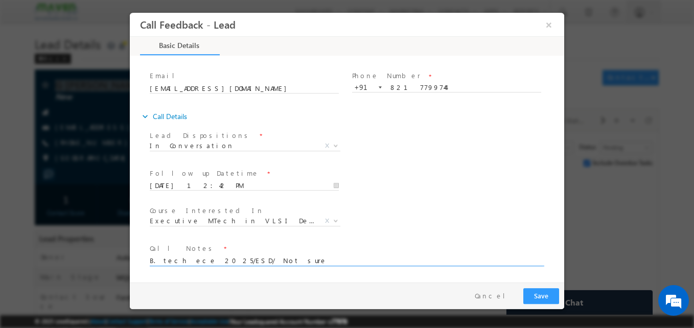
type textarea "B. tech ece 2025/ESD/ Not sure"
click at [543, 295] on button "Save" at bounding box center [541, 296] width 36 height 16
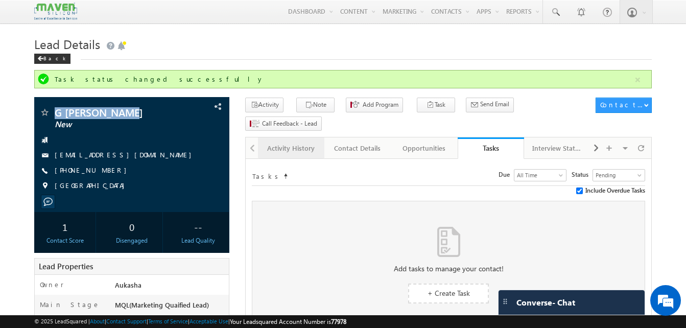
click at [301, 142] on div "Activity History" at bounding box center [290, 148] width 49 height 12
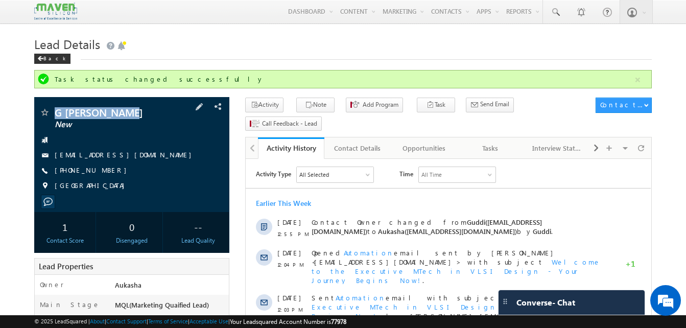
drag, startPoint x: 116, startPoint y: 168, endPoint x: 104, endPoint y: 171, distance: 12.8
click at [104, 171] on div "+91-8217799744" at bounding box center [131, 171] width 185 height 10
copy div "+91-8217799744"
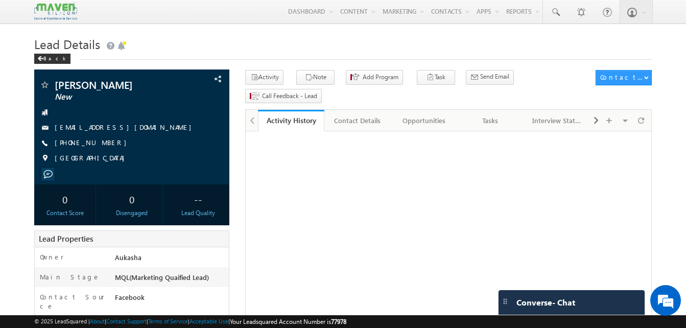
drag, startPoint x: 0, startPoint y: 0, endPoint x: 11, endPoint y: 99, distance: 99.7
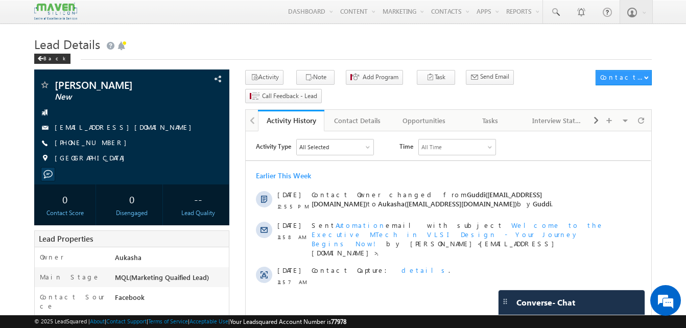
click at [156, 36] on h1 "Lead Details" at bounding box center [343, 43] width 618 height 20
click at [491, 114] on div "Tasks" at bounding box center [490, 120] width 49 height 12
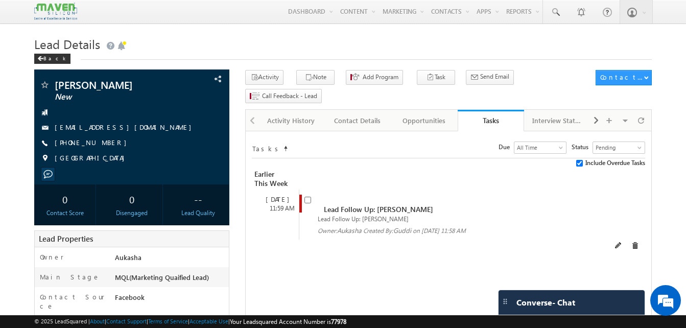
click at [434, 195] on div "Lead Follow Up: [PERSON_NAME]" at bounding box center [448, 204] width 289 height 19
click at [307, 197] on input "checkbox" at bounding box center [307, 200] width 7 height 7
checkbox input "false"
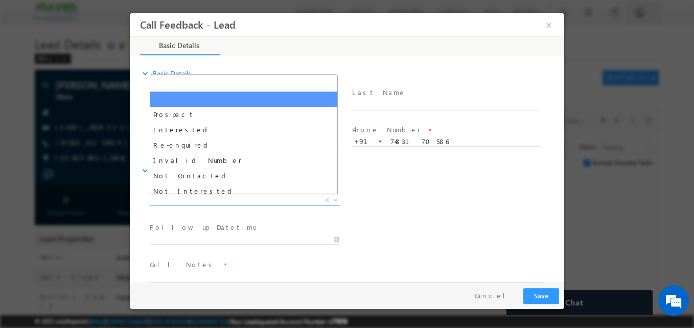
click at [251, 201] on span "X" at bounding box center [245, 200] width 191 height 10
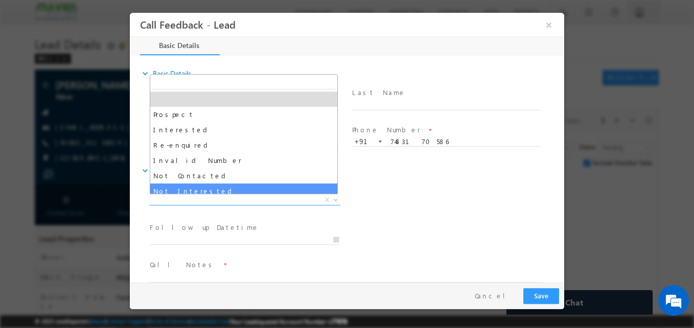
select select "Not Interested"
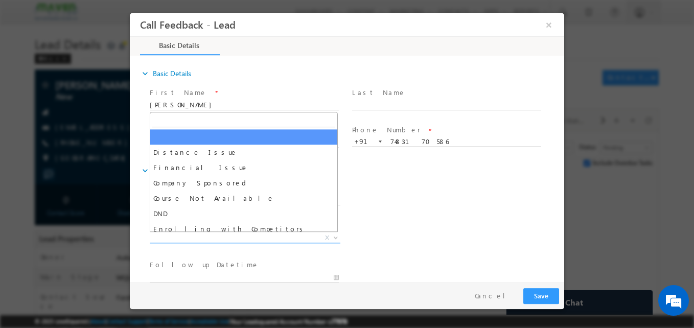
click at [214, 240] on span "X" at bounding box center [245, 238] width 191 height 10
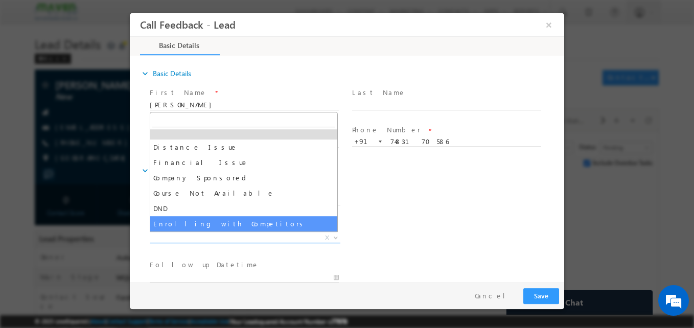
scroll to position [6, 0]
select select "Enrolling with Competitors"
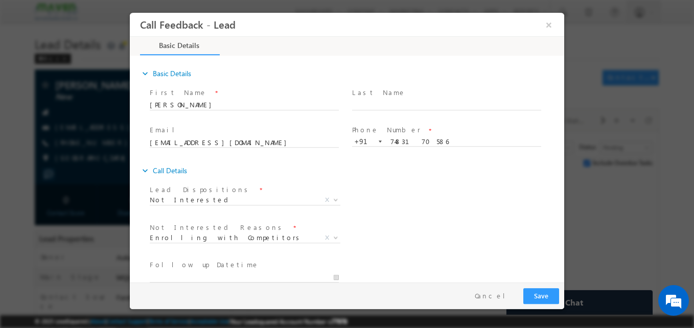
click at [186, 272] on span at bounding box center [249, 277] width 198 height 11
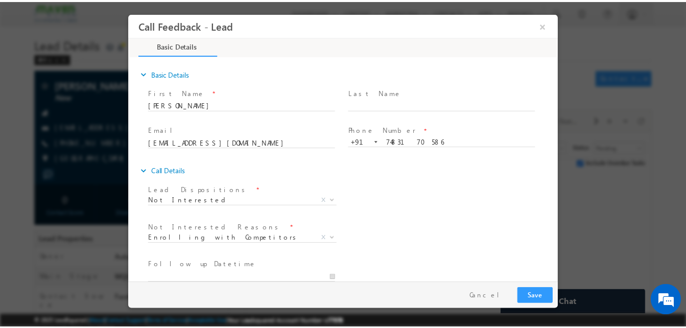
scroll to position [92, 0]
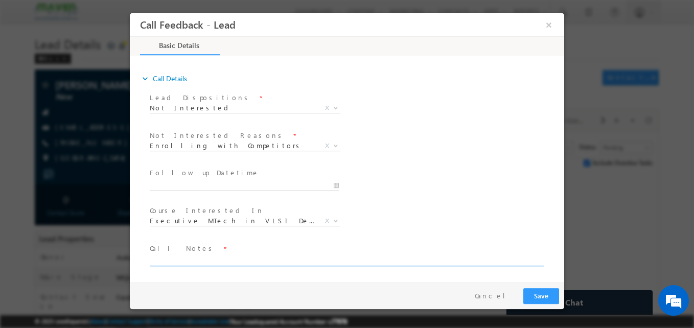
click at [228, 260] on textarea at bounding box center [346, 260] width 393 height 12
type textarea "Need time"
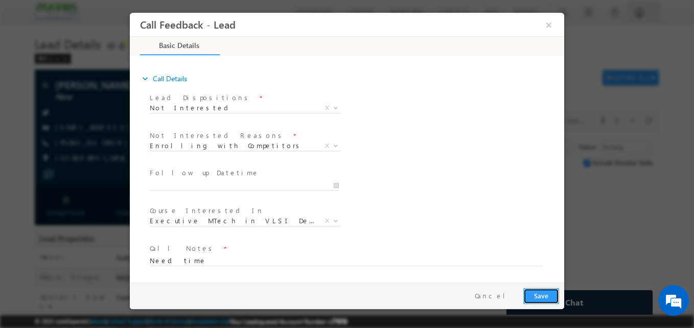
click at [558, 294] on button "Save" at bounding box center [541, 296] width 36 height 16
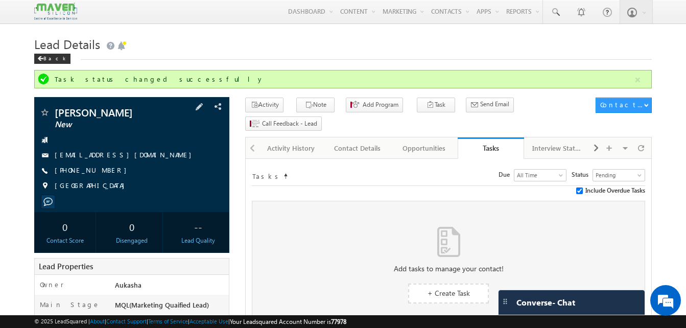
drag, startPoint x: 111, startPoint y: 168, endPoint x: 104, endPoint y: 172, distance: 7.5
click at [104, 172] on div "+91-7483170586" at bounding box center [131, 171] width 185 height 10
copy div "+91-7483170586"
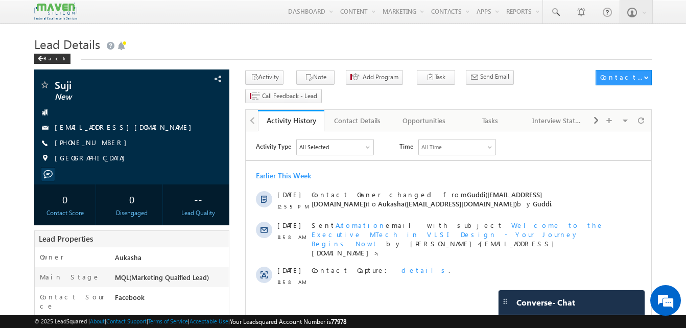
click at [356, 46] on h1 "Lead Details" at bounding box center [343, 43] width 618 height 20
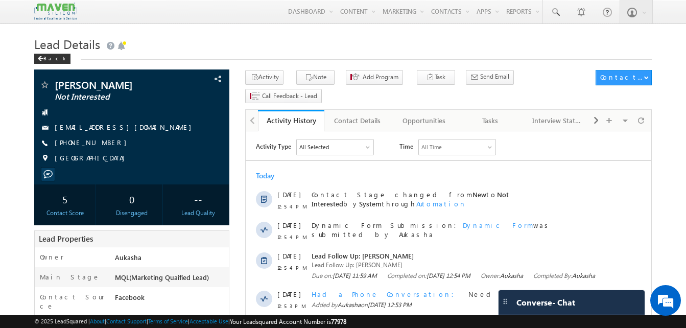
click at [380, 44] on h1 "Lead Details" at bounding box center [343, 43] width 618 height 20
click at [559, 3] on link at bounding box center [555, 12] width 25 height 24
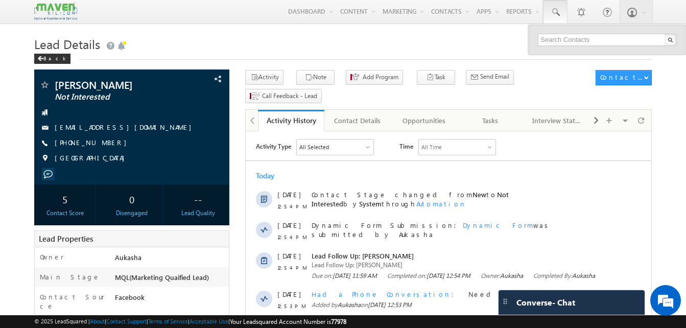
click at [378, 55] on div "Back" at bounding box center [343, 56] width 618 height 7
